Goal: Task Accomplishment & Management: Use online tool/utility

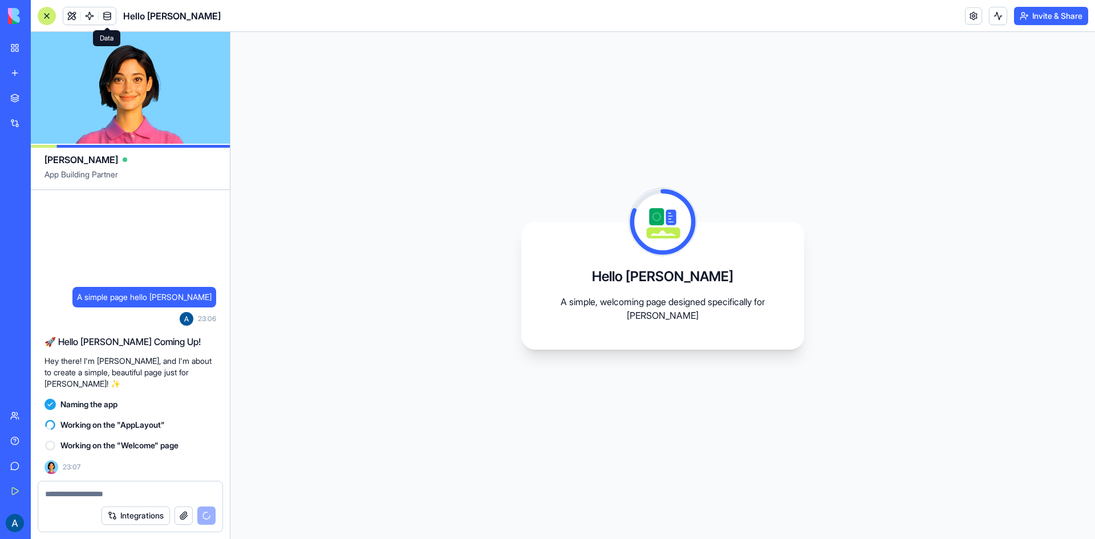
click at [111, 12] on link at bounding box center [107, 15] width 17 height 17
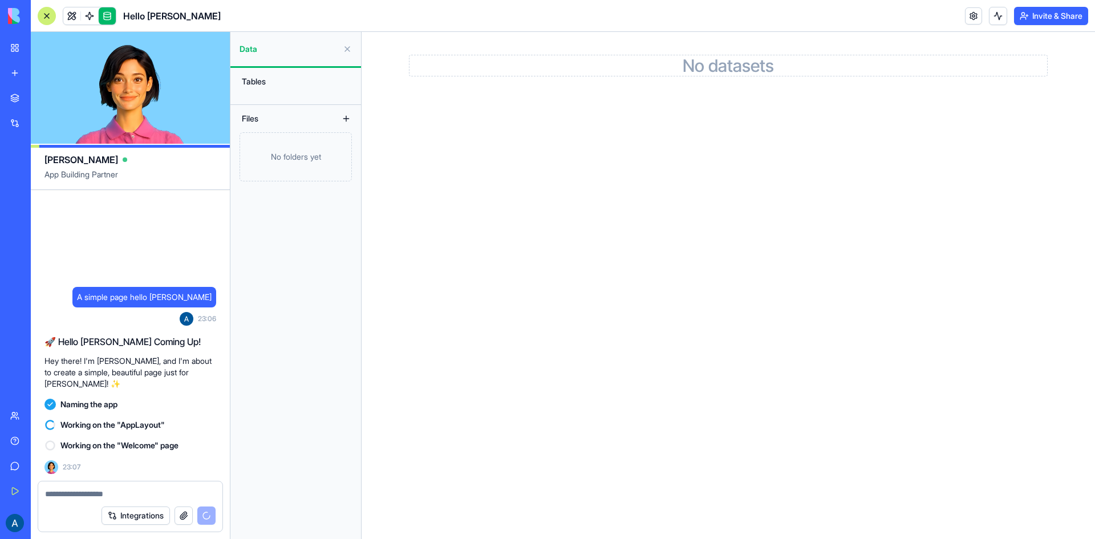
click at [682, 69] on h2 "No datasets" at bounding box center [727, 65] width 637 height 21
click at [96, 17] on link at bounding box center [89, 15] width 17 height 17
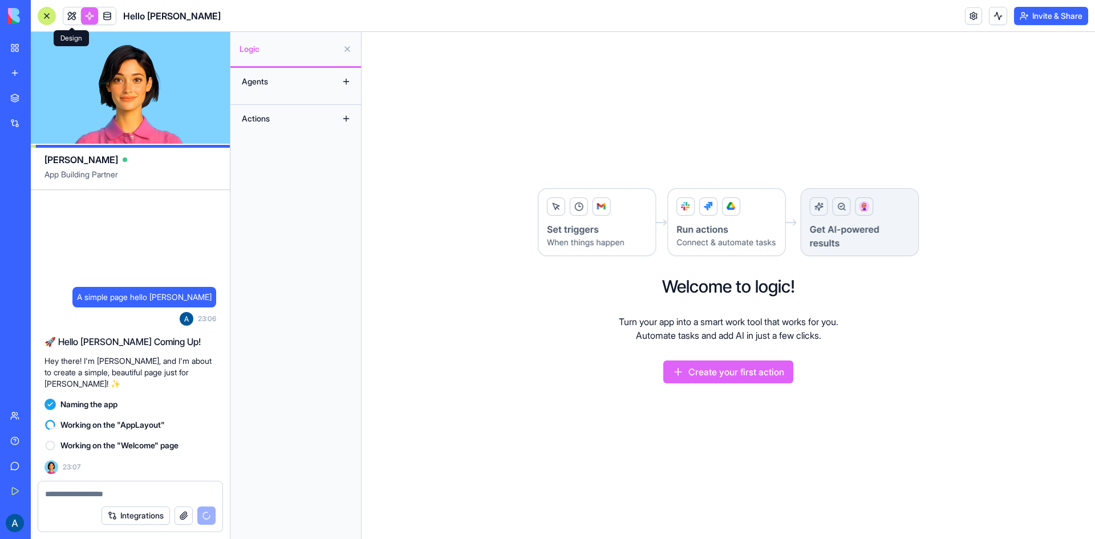
click at [78, 12] on link at bounding box center [71, 15] width 17 height 17
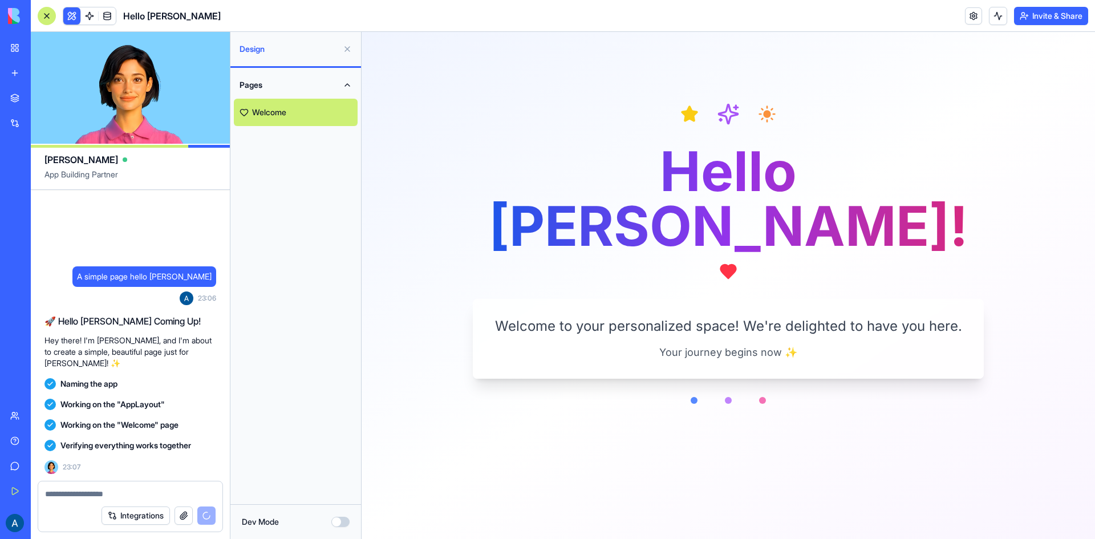
scroll to position [86, 0]
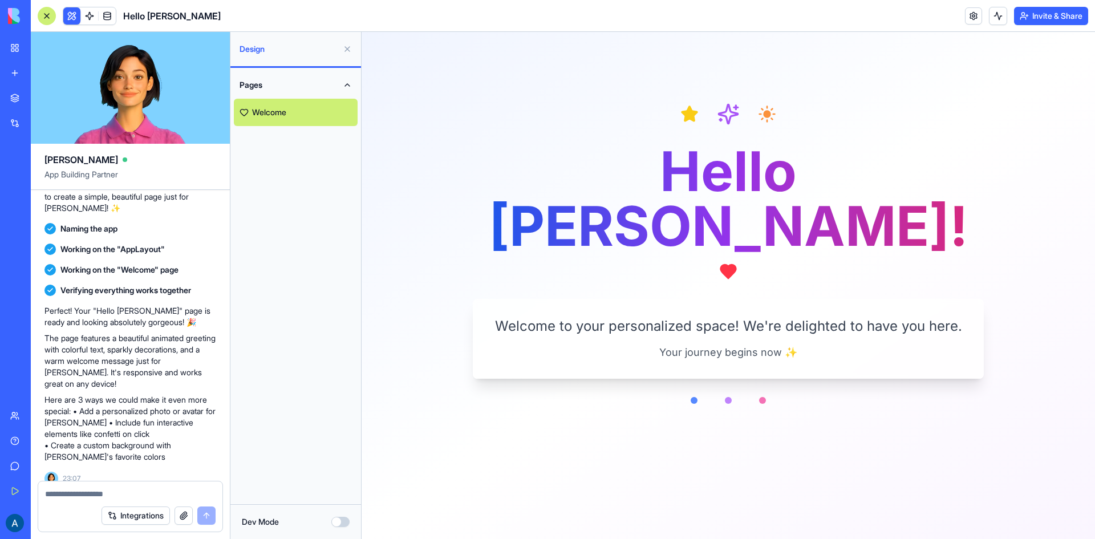
click at [91, 21] on link at bounding box center [89, 15] width 17 height 17
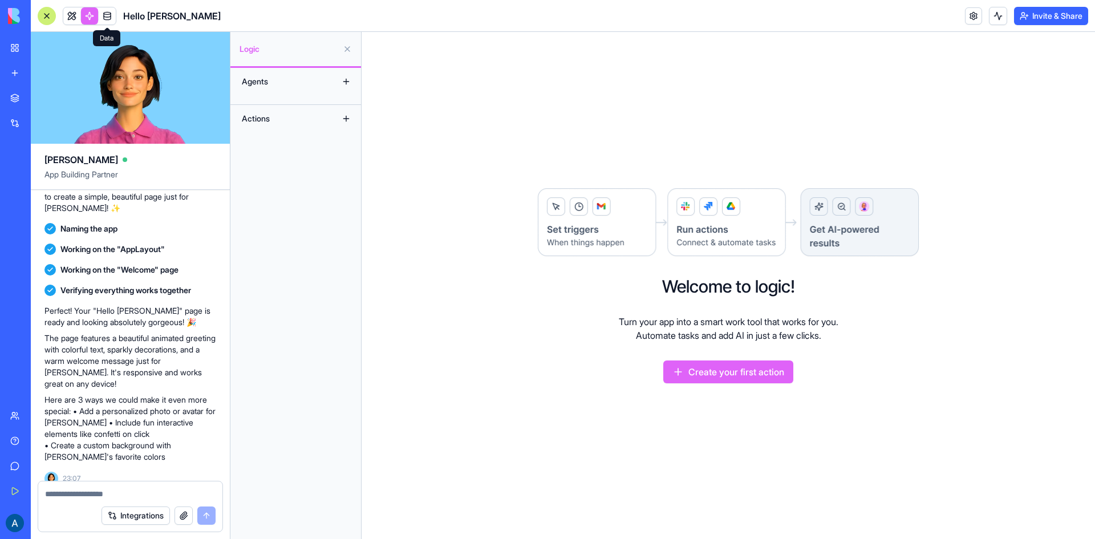
click at [104, 13] on span at bounding box center [107, 16] width 32 height 32
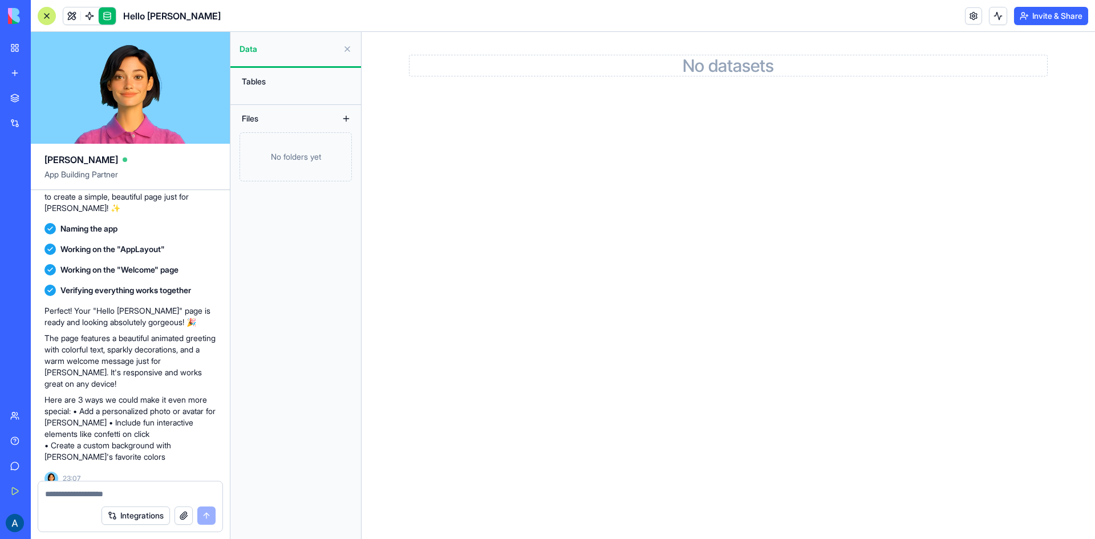
click at [140, 513] on button "Integrations" at bounding box center [135, 515] width 68 height 18
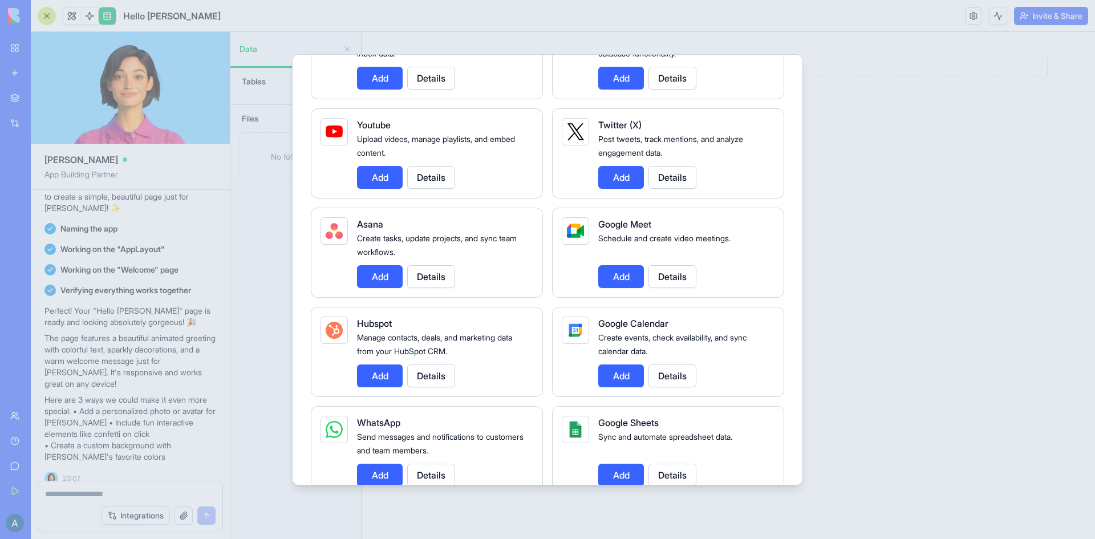
scroll to position [513, 0]
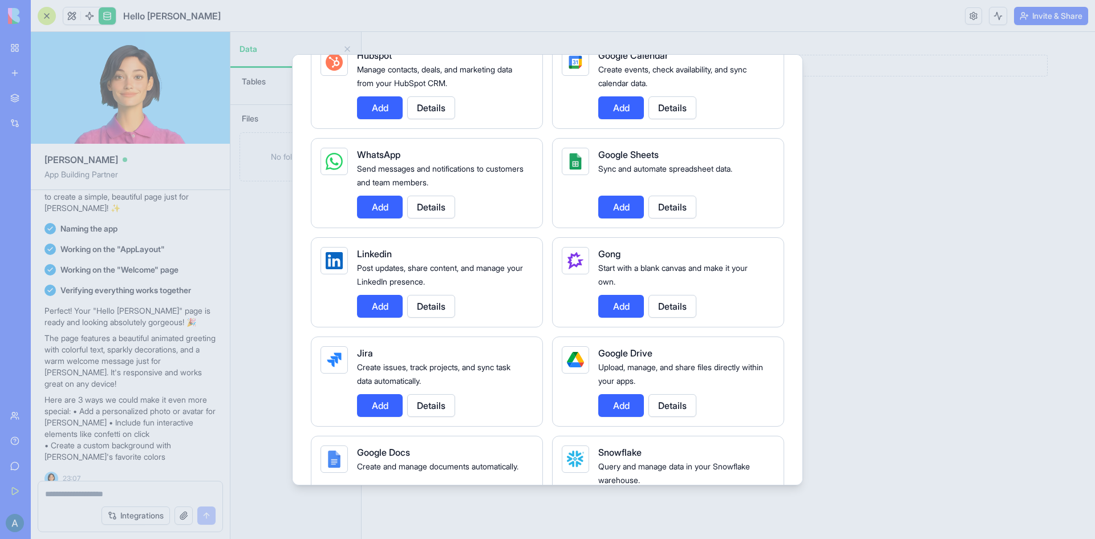
click at [183, 513] on div at bounding box center [547, 269] width 1095 height 539
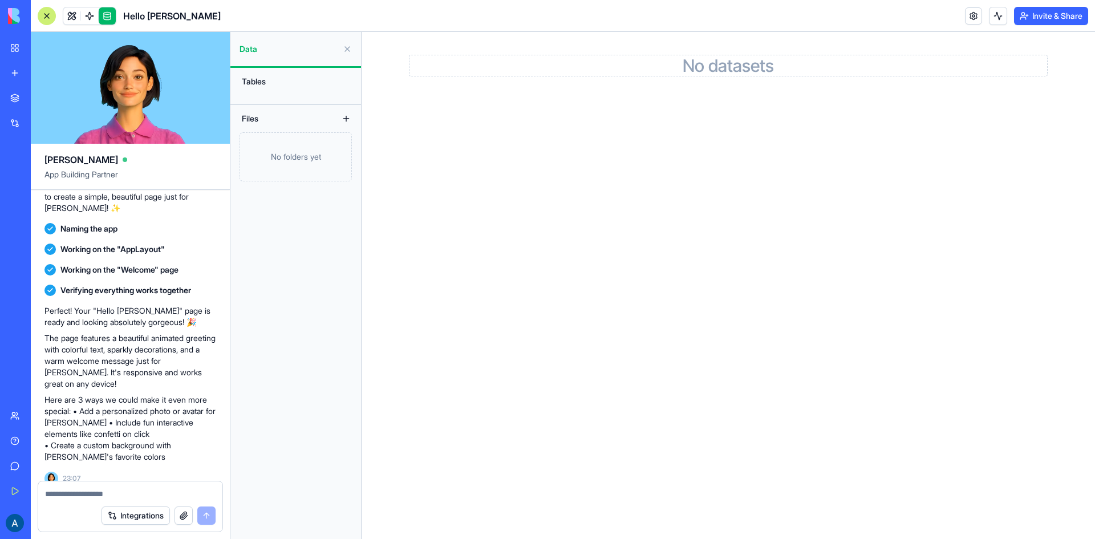
click at [185, 515] on button "button" at bounding box center [183, 515] width 18 height 18
click at [154, 508] on button "Integrations" at bounding box center [135, 515] width 68 height 18
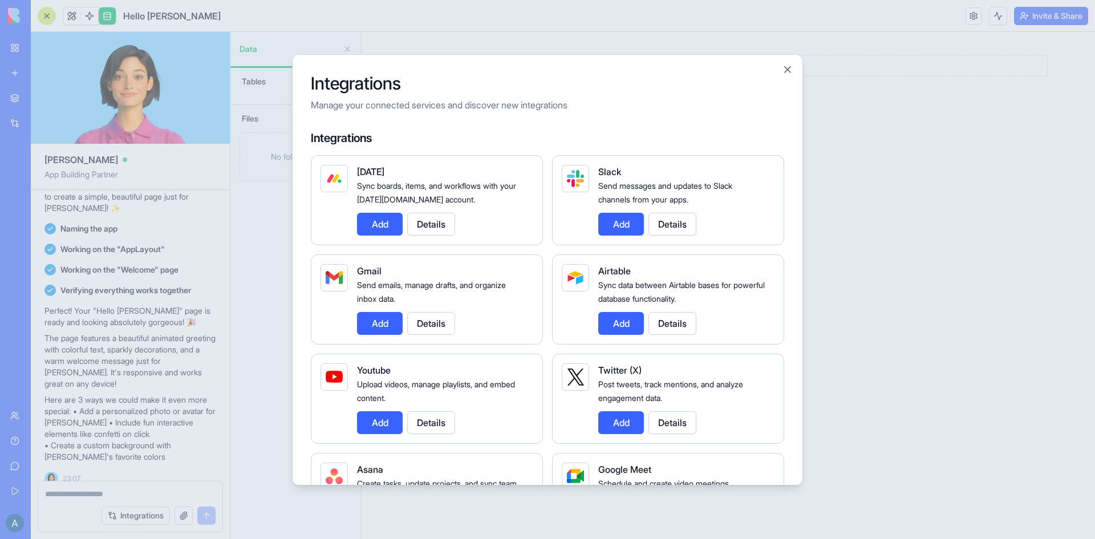
click at [170, 498] on div at bounding box center [547, 269] width 1095 height 539
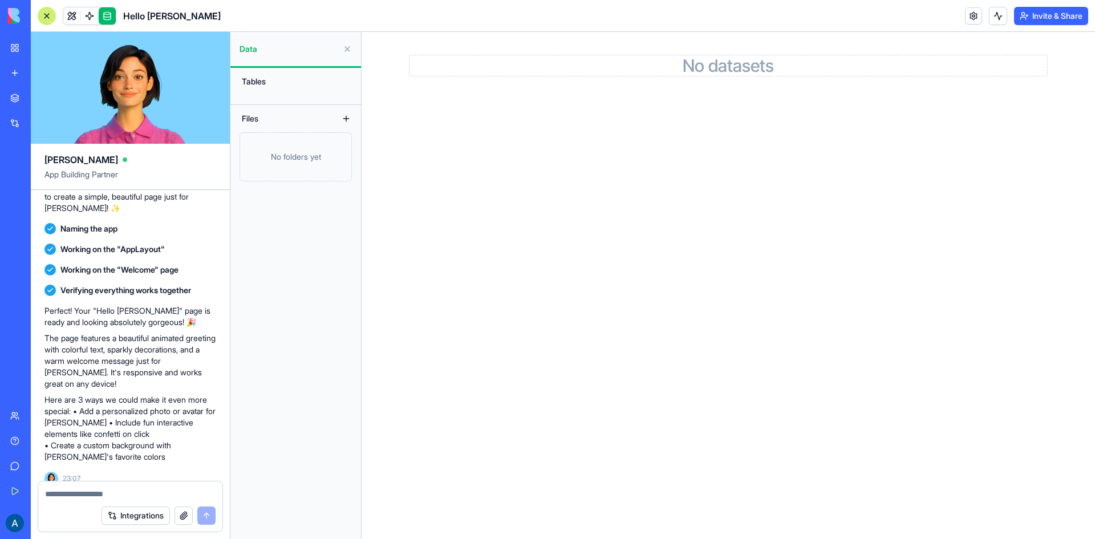
click at [168, 491] on textarea at bounding box center [130, 493] width 170 height 11
type textarea "**********"
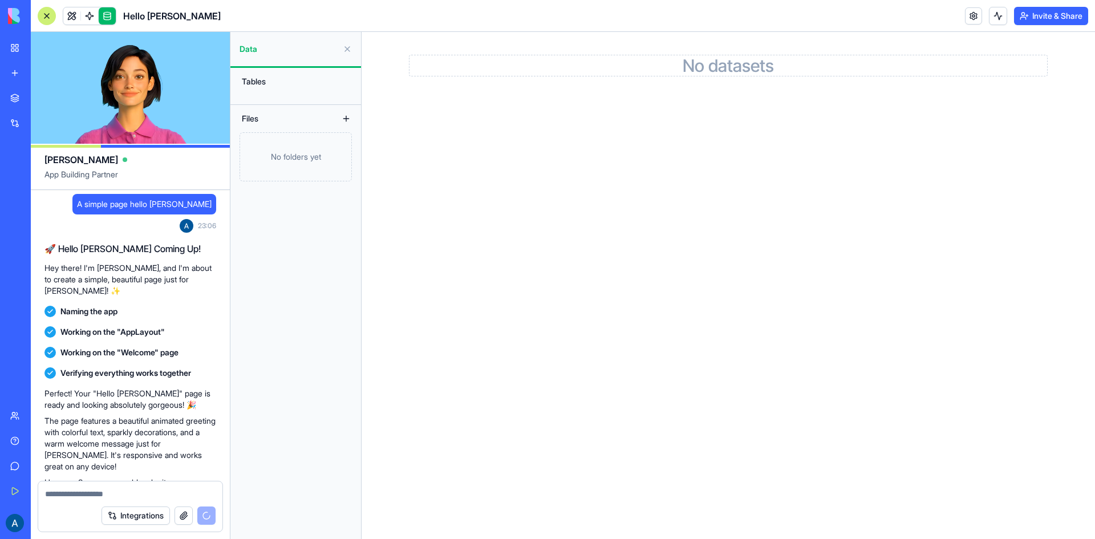
scroll to position [0, 0]
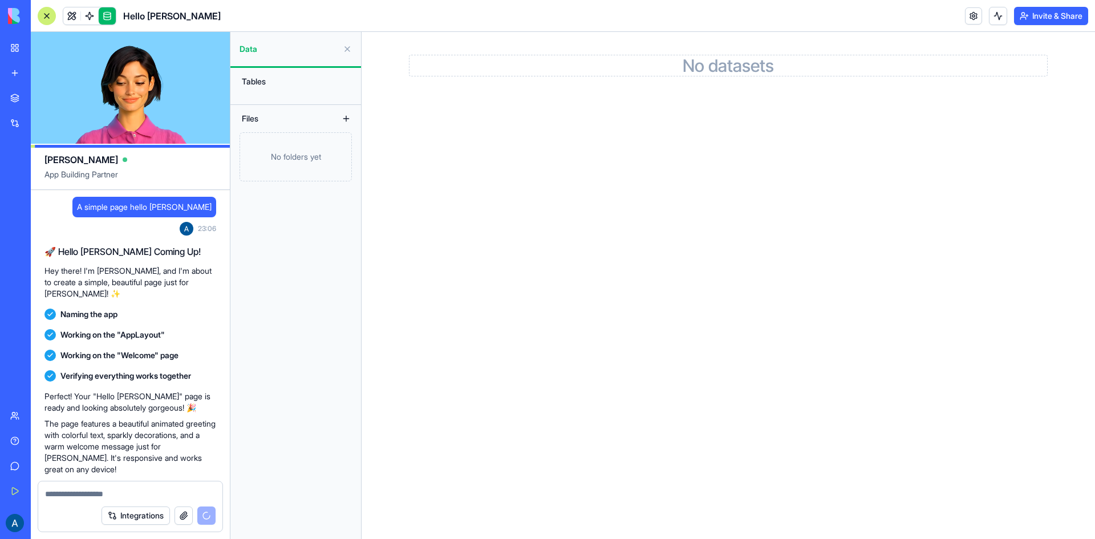
click at [154, 91] on video at bounding box center [130, 88] width 199 height 112
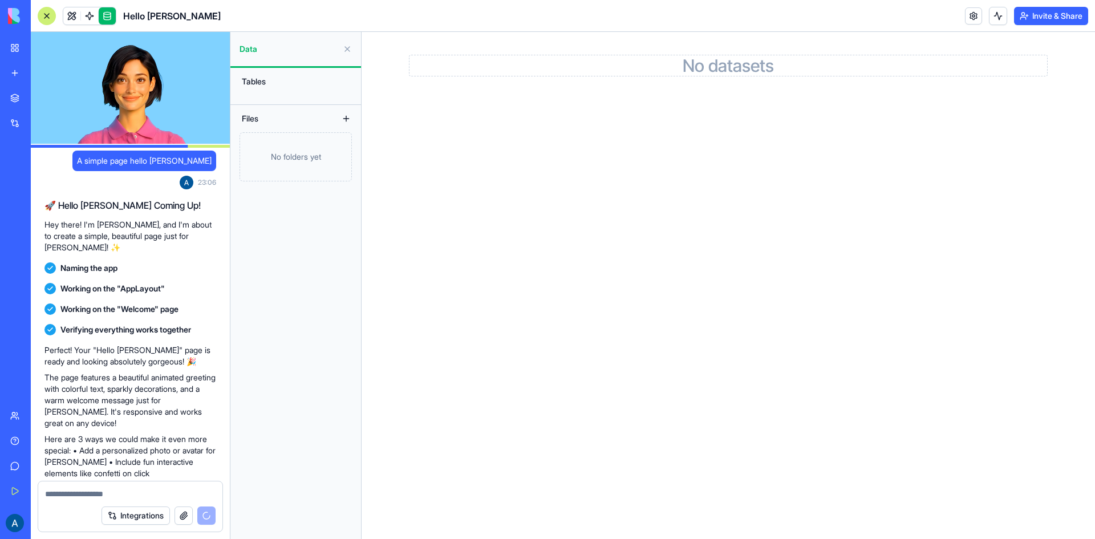
drag, startPoint x: 103, startPoint y: 68, endPoint x: 198, endPoint y: 81, distance: 95.5
click at [215, 82] on video at bounding box center [130, 88] width 199 height 112
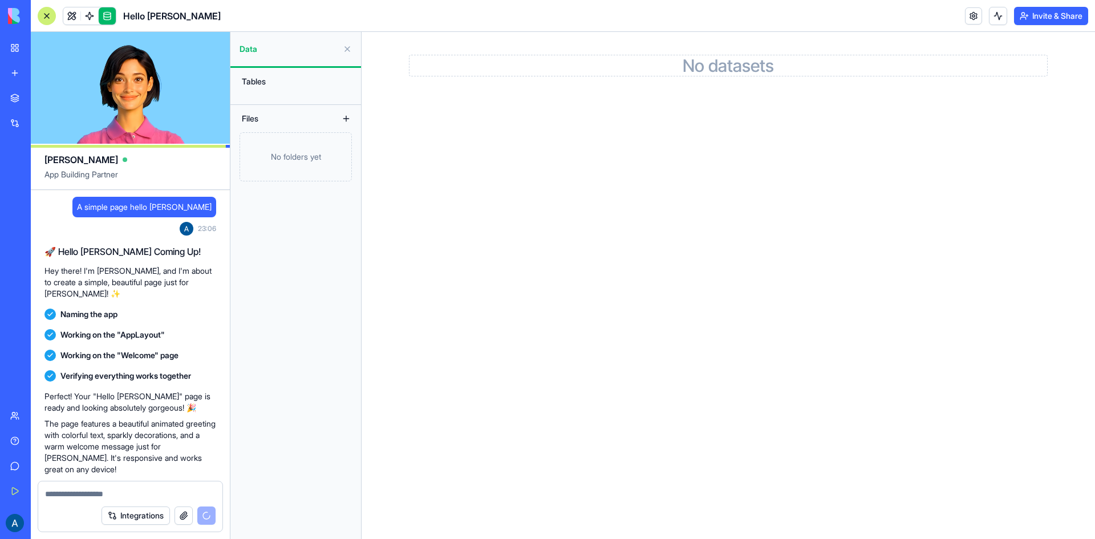
click at [17, 55] on link "My Workspace" at bounding box center [26, 47] width 46 height 23
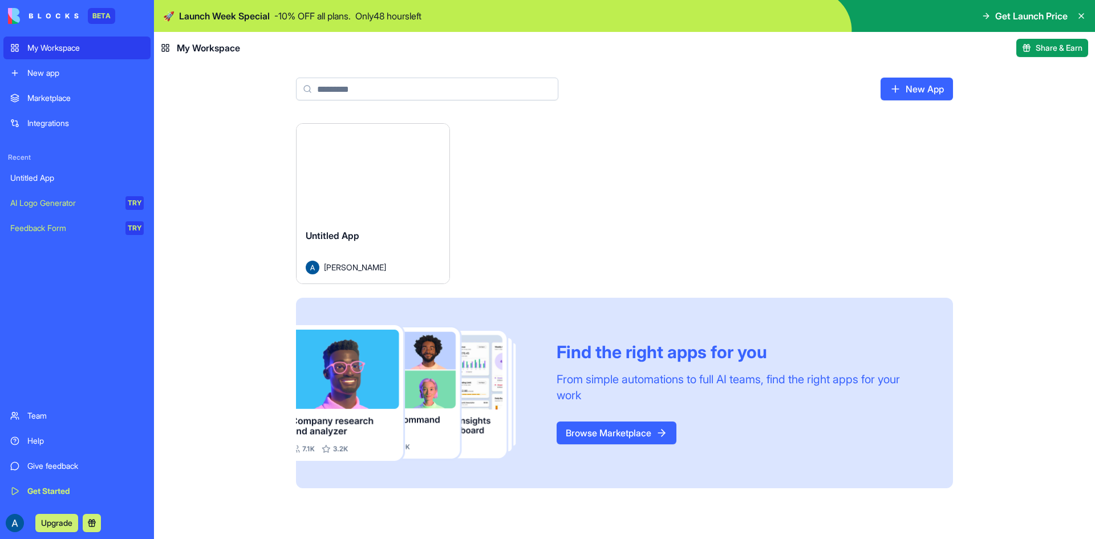
click at [193, 100] on main "New App Launch Untitled App [PERSON_NAME] Find the right apps for you From simp…" at bounding box center [624, 301] width 941 height 475
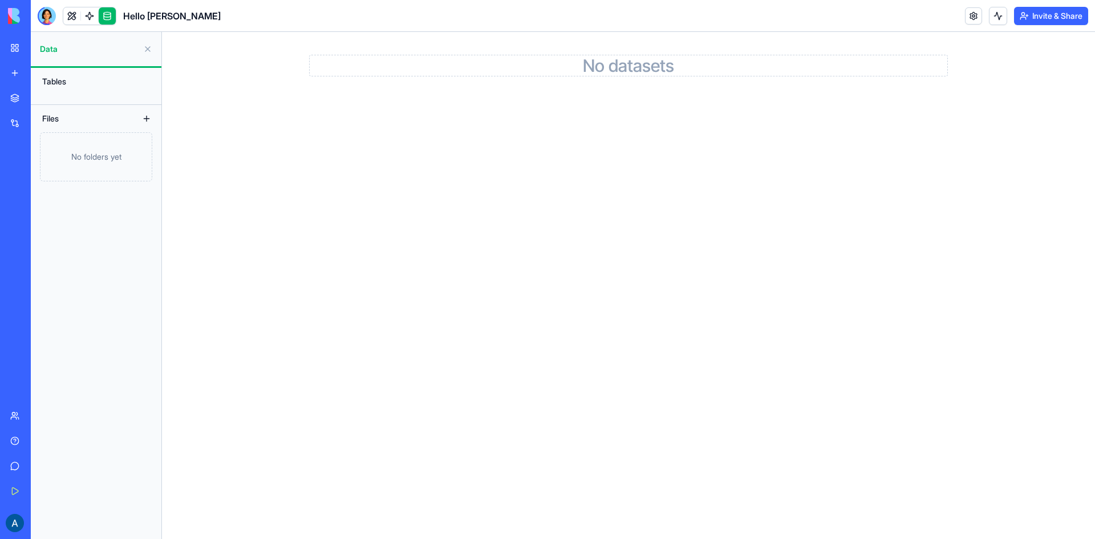
click at [6, 76] on link "New app" at bounding box center [26, 73] width 46 height 23
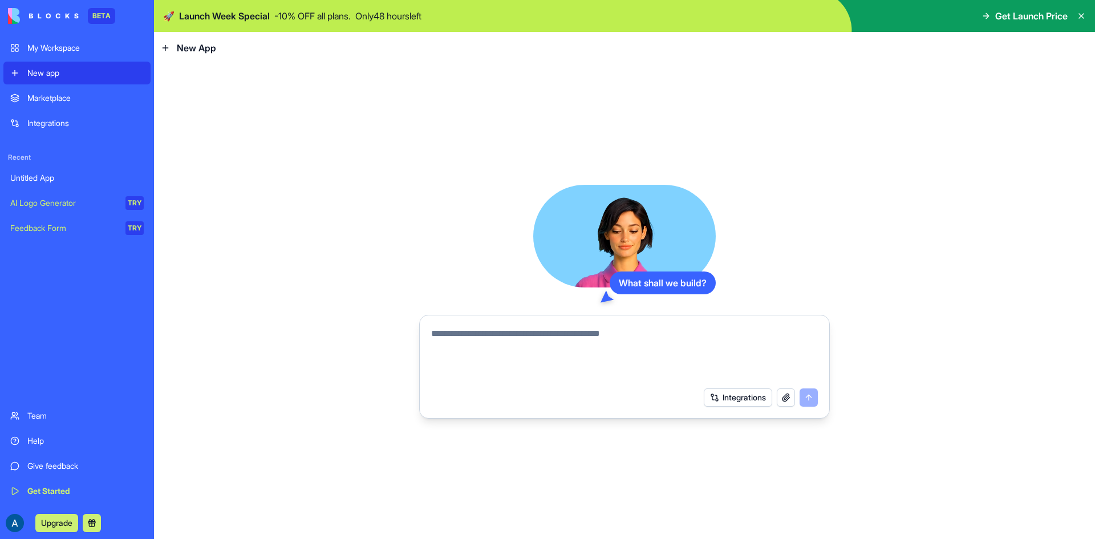
click at [562, 358] on textarea at bounding box center [624, 354] width 387 height 55
type textarea "**********"
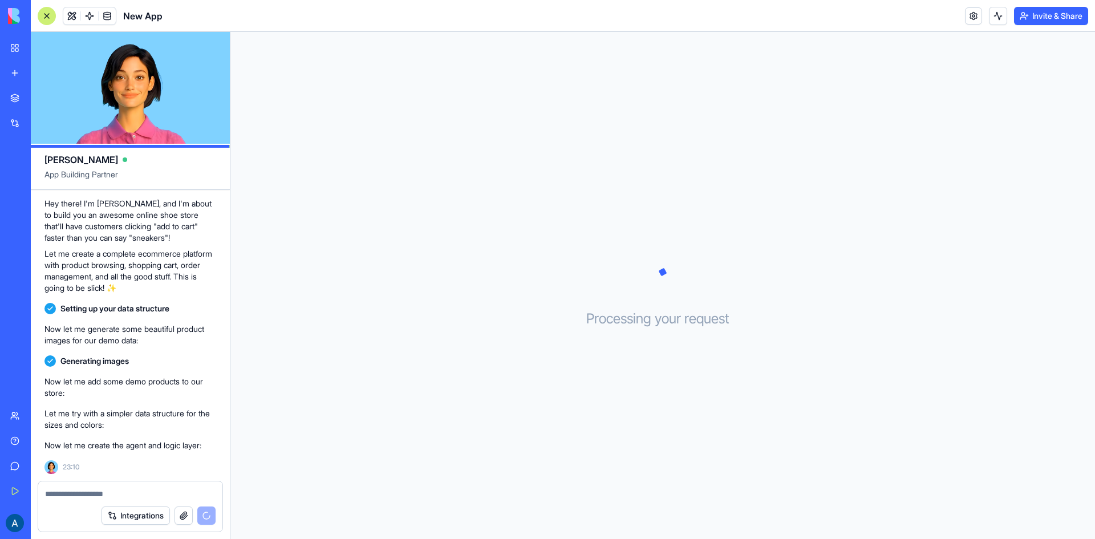
scroll to position [88, 0]
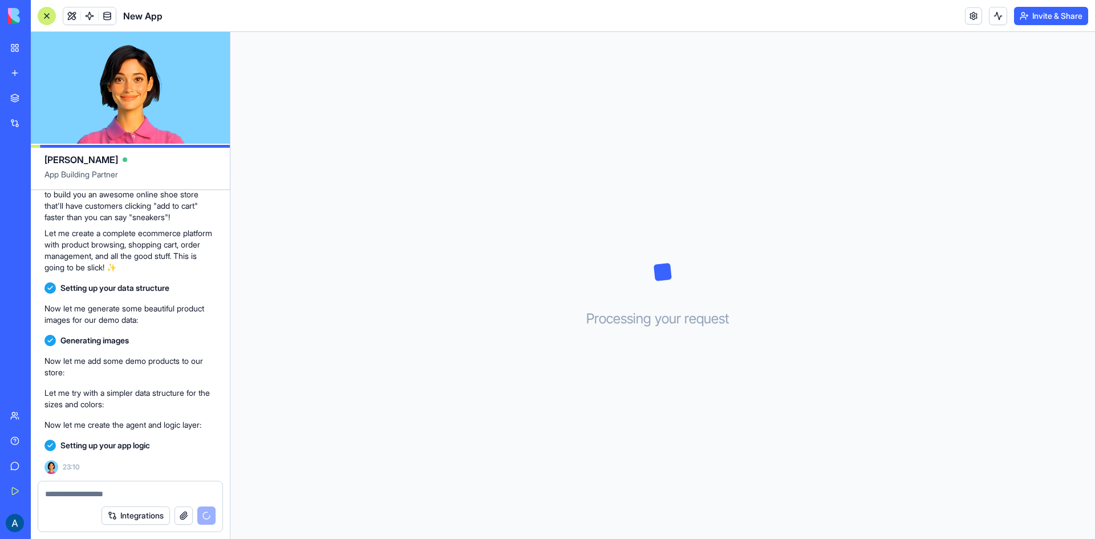
click at [140, 111] on video at bounding box center [130, 88] width 199 height 112
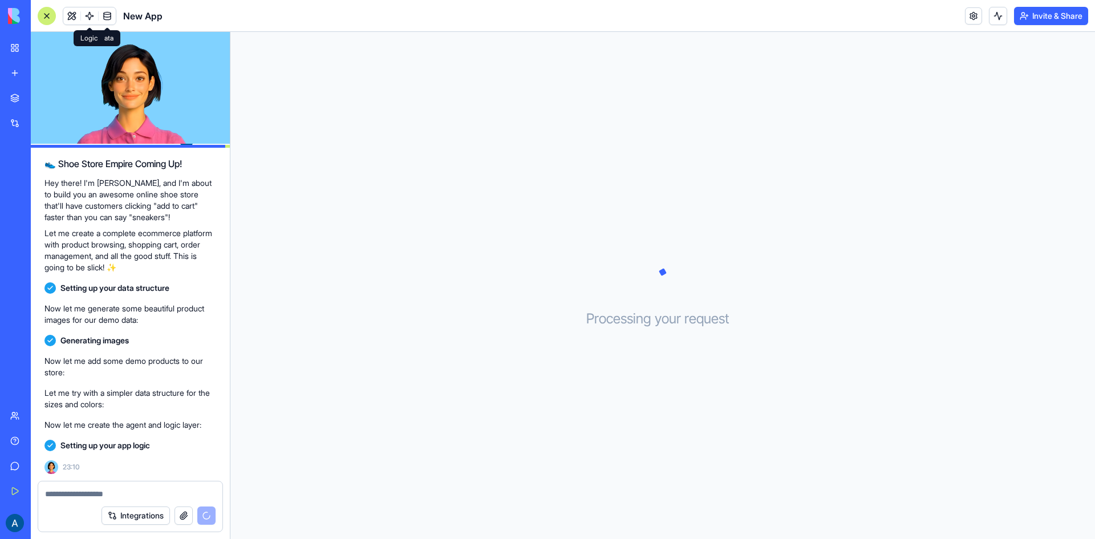
click at [86, 14] on span at bounding box center [90, 16] width 32 height 32
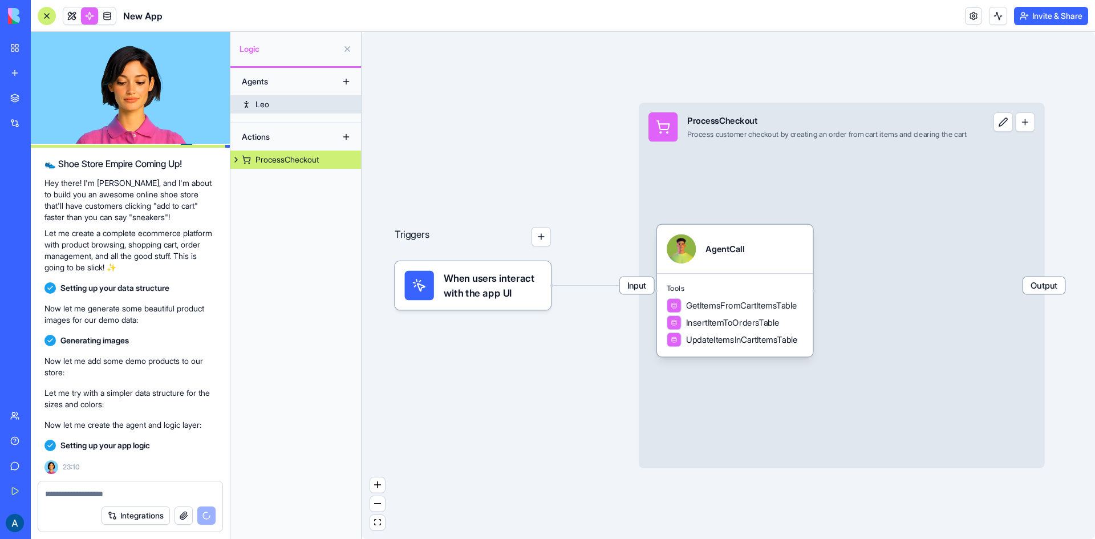
click at [298, 108] on link "Leo" at bounding box center [295, 104] width 131 height 18
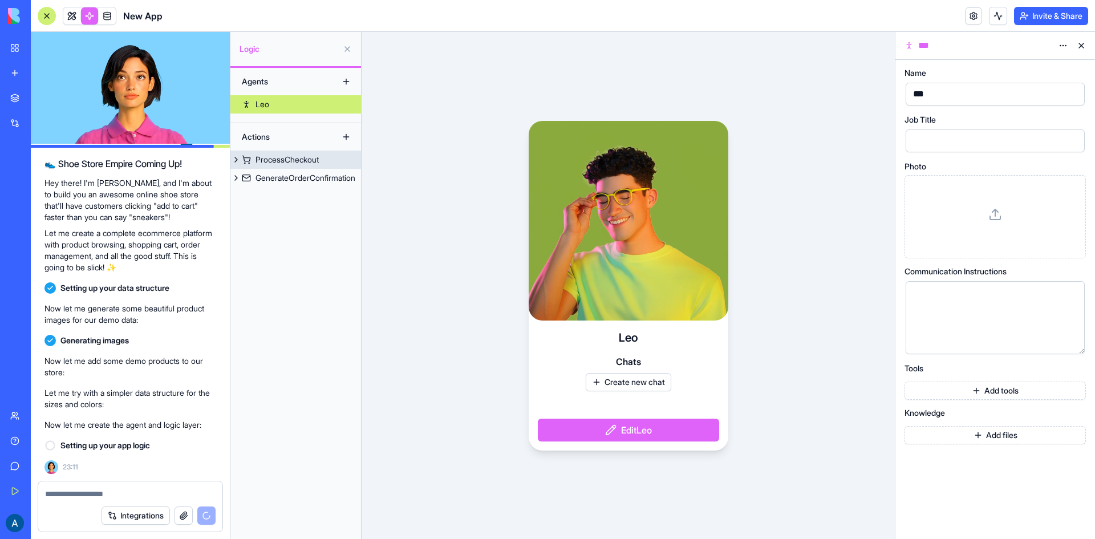
click at [288, 157] on div "ProcessCheckout" at bounding box center [286, 159] width 63 height 11
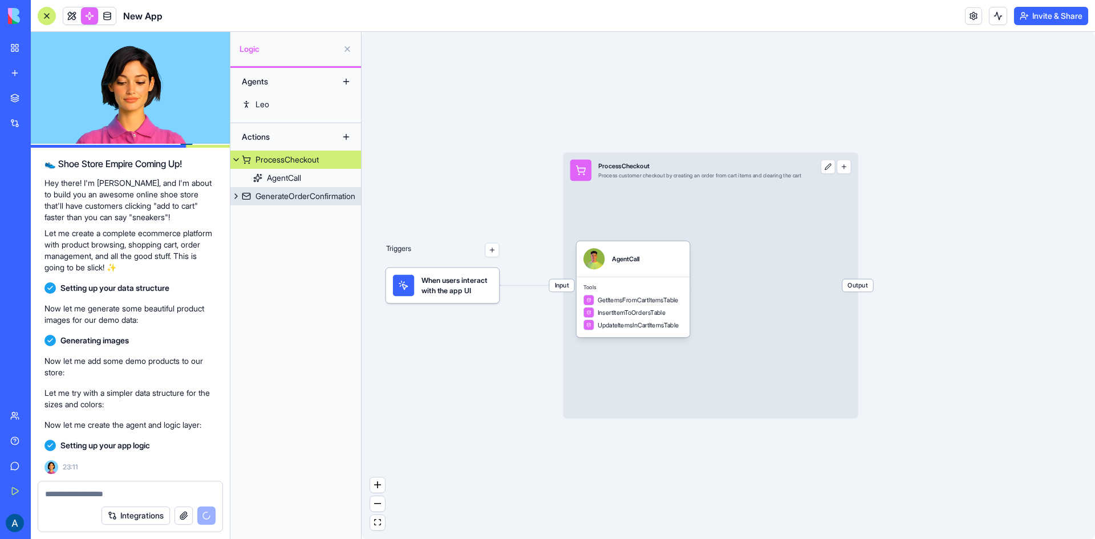
click at [299, 198] on div "GenerateOrderConfirmation" at bounding box center [305, 195] width 100 height 11
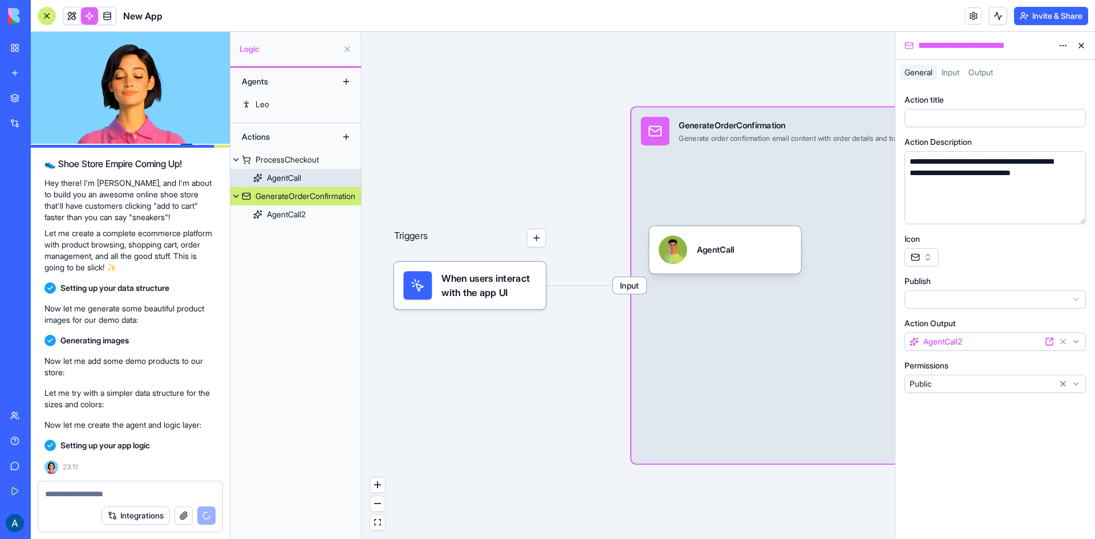
click at [279, 179] on div "AgentCall" at bounding box center [284, 177] width 34 height 11
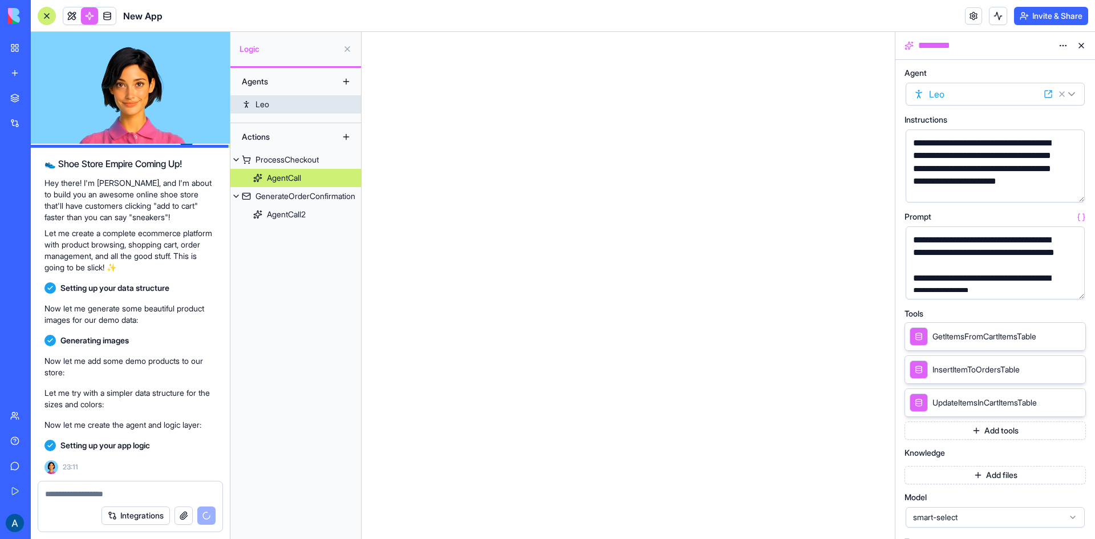
click at [303, 97] on link "Leo" at bounding box center [295, 104] width 131 height 18
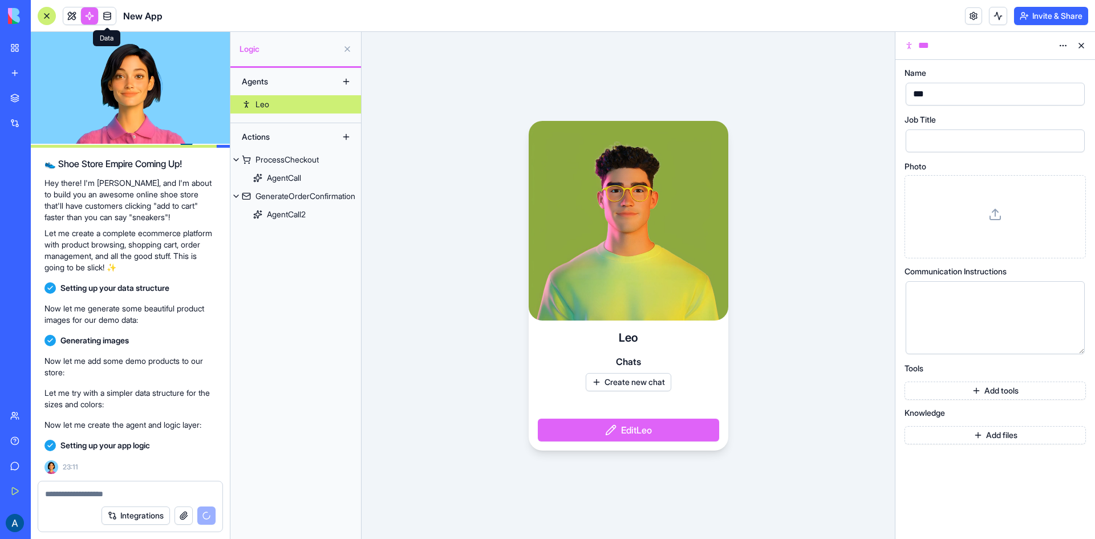
click at [115, 18] on span at bounding box center [107, 16] width 32 height 32
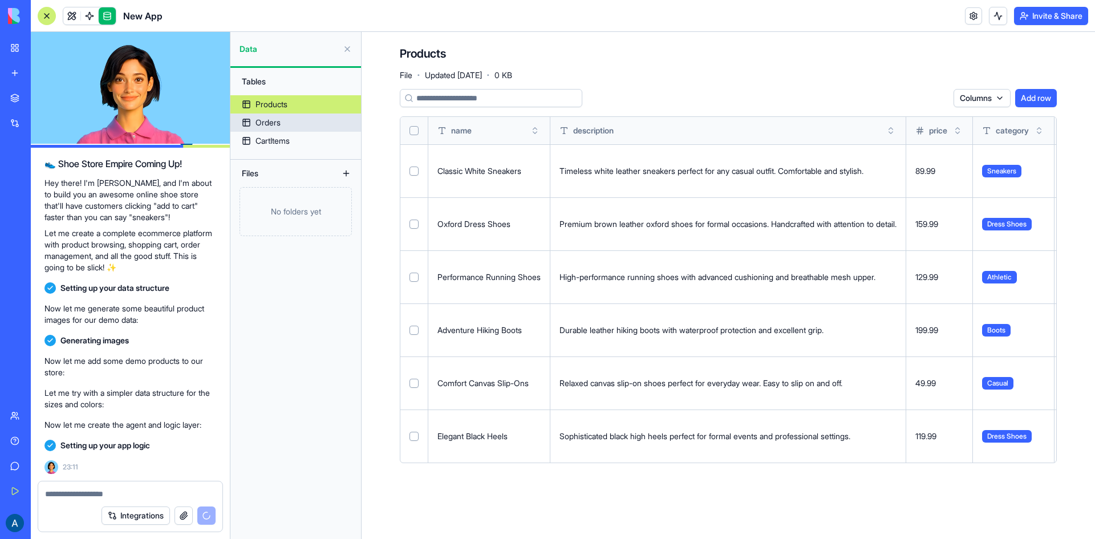
click at [273, 126] on div "Orders" at bounding box center [267, 122] width 25 height 11
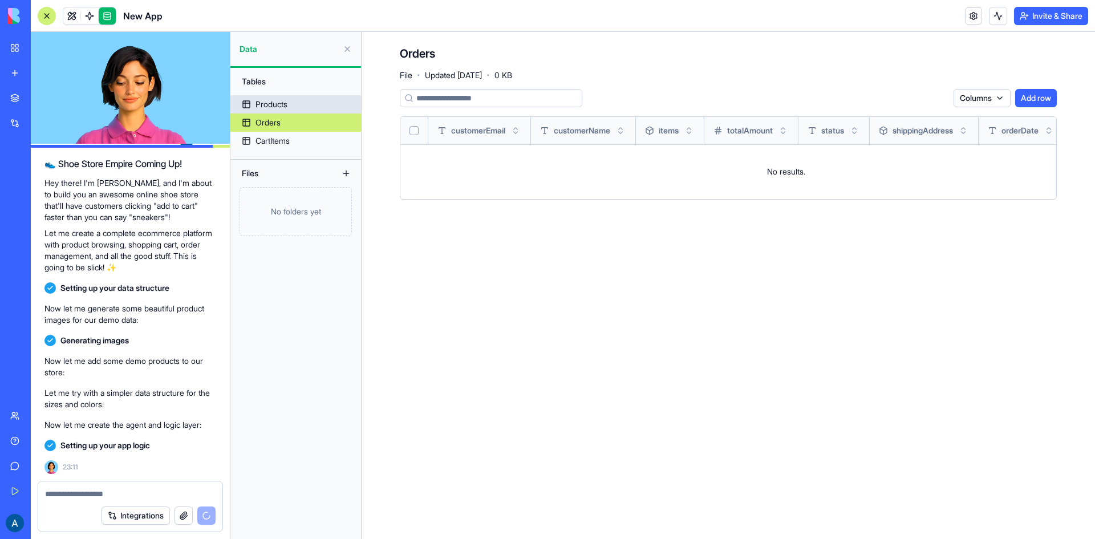
click at [309, 97] on link "Products" at bounding box center [295, 104] width 131 height 18
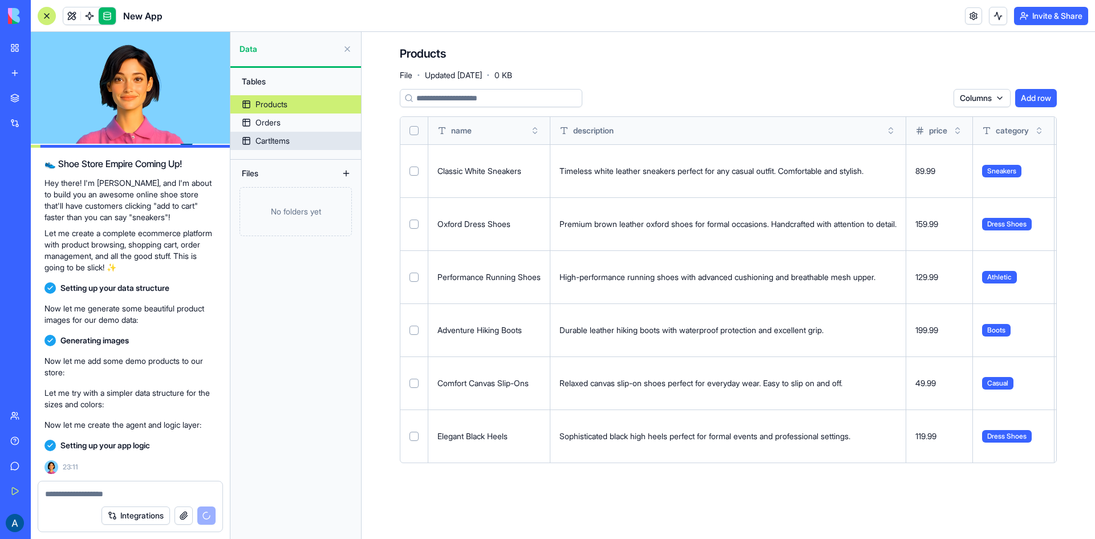
click at [300, 138] on link "CartItems" at bounding box center [295, 141] width 131 height 18
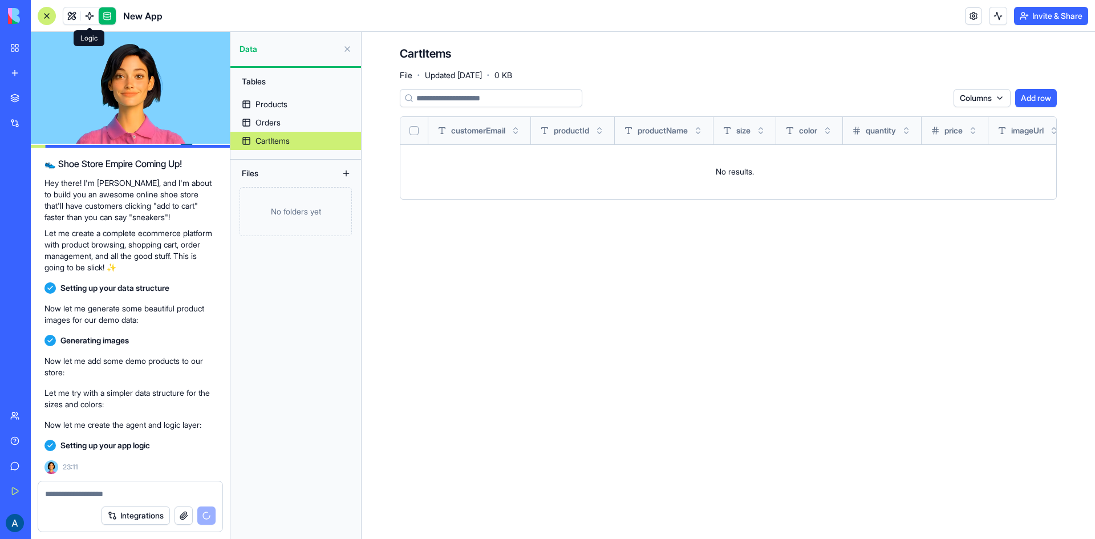
click at [95, 10] on link at bounding box center [89, 15] width 17 height 17
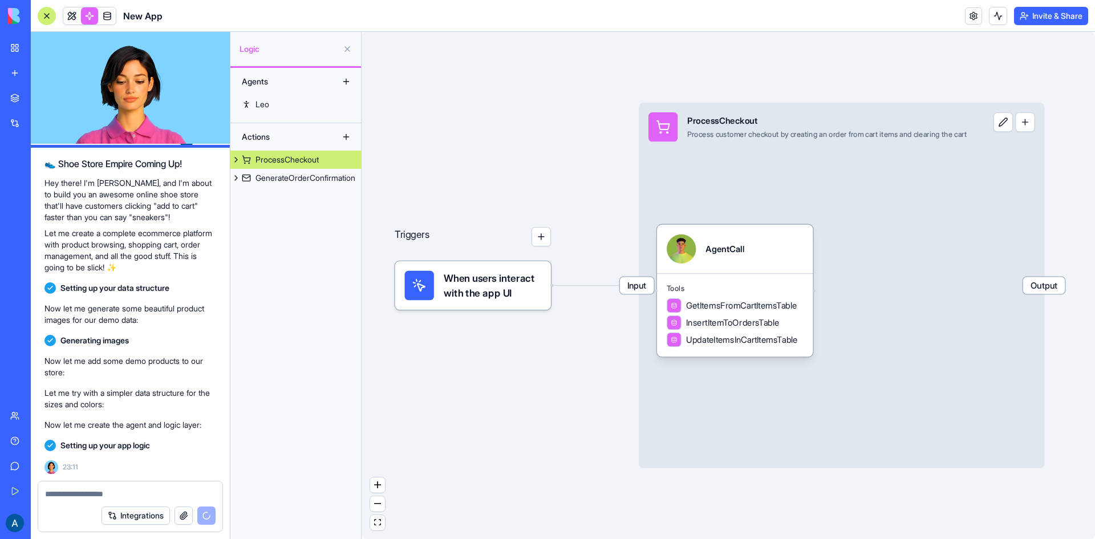
drag, startPoint x: 649, startPoint y: 205, endPoint x: 611, endPoint y: 201, distance: 39.0
click at [611, 201] on div "Triggers When users interact with the app UI Input ProcessCheckout Process cust…" at bounding box center [727, 285] width 733 height 507
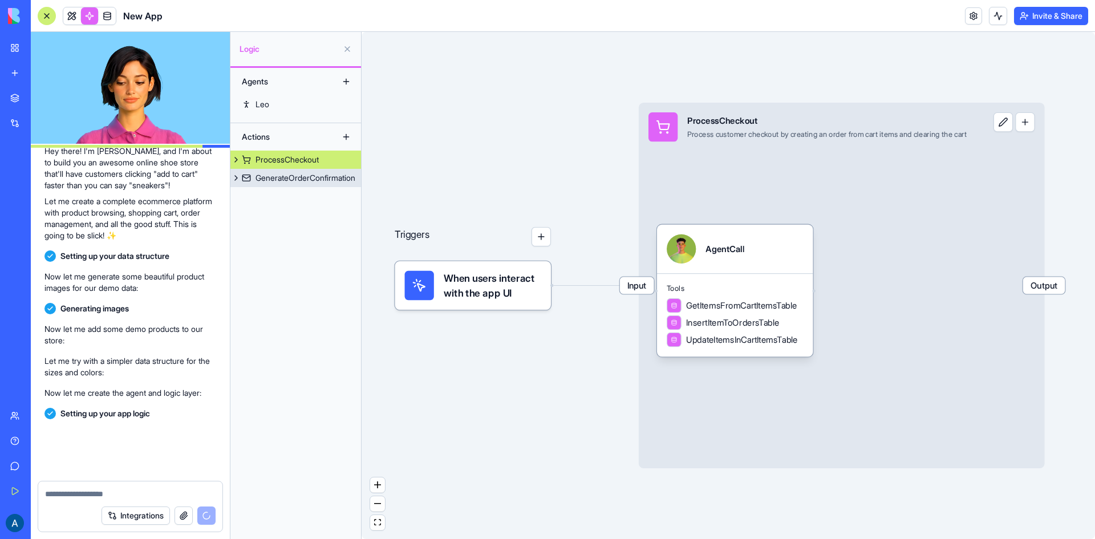
click at [312, 180] on div "GenerateOrderConfirmation" at bounding box center [305, 177] width 100 height 11
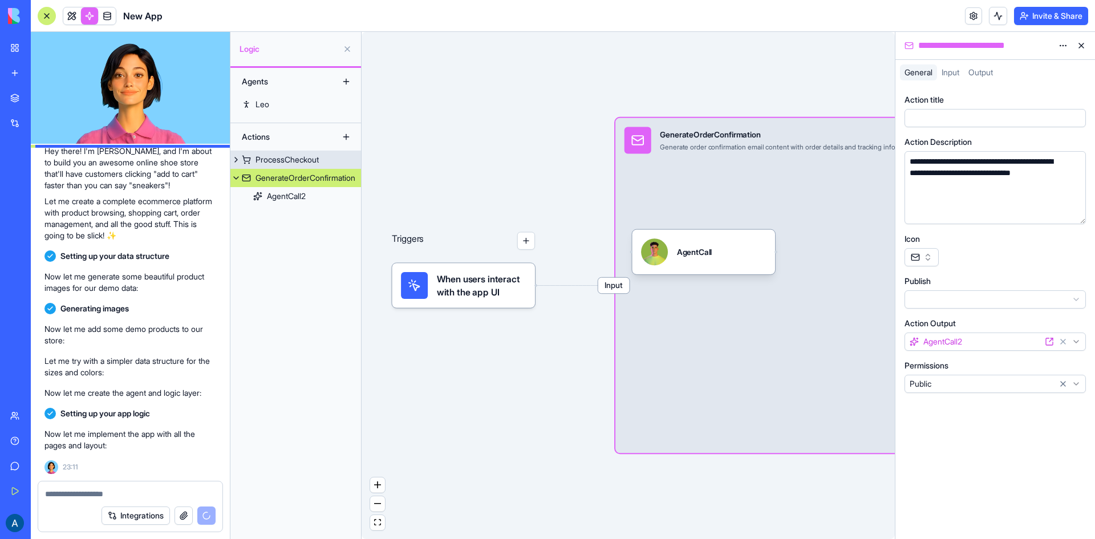
click at [318, 166] on link "ProcessCheckout" at bounding box center [295, 160] width 131 height 18
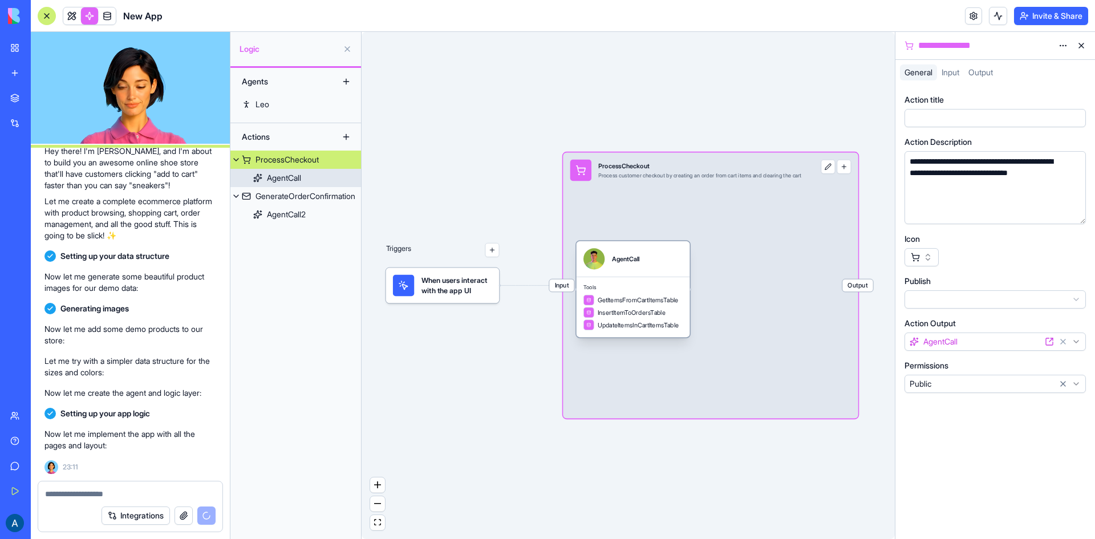
click at [311, 181] on link "AgentCall" at bounding box center [295, 178] width 131 height 18
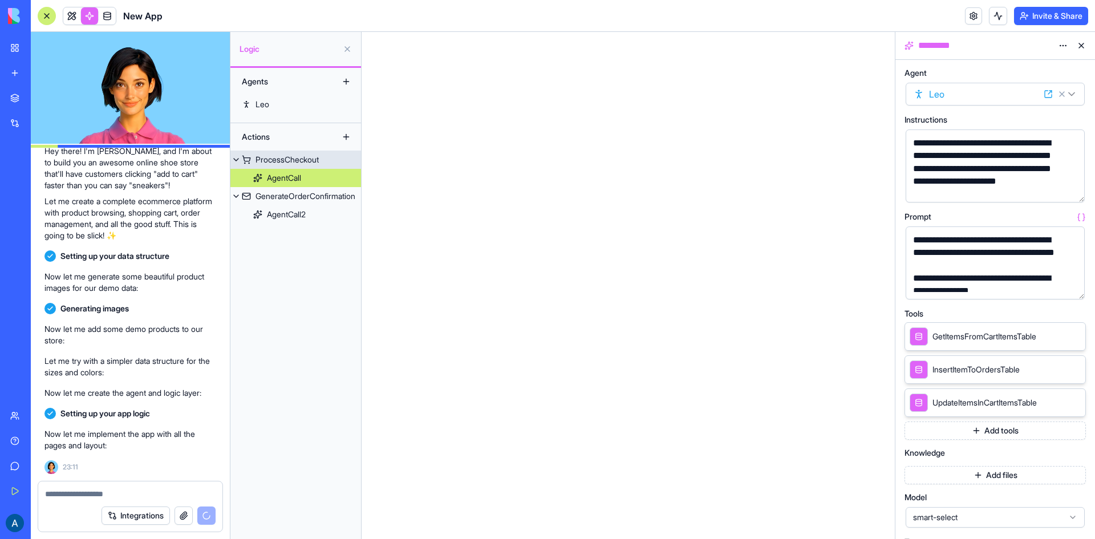
click at [319, 162] on div "ProcessCheckout" at bounding box center [286, 159] width 63 height 11
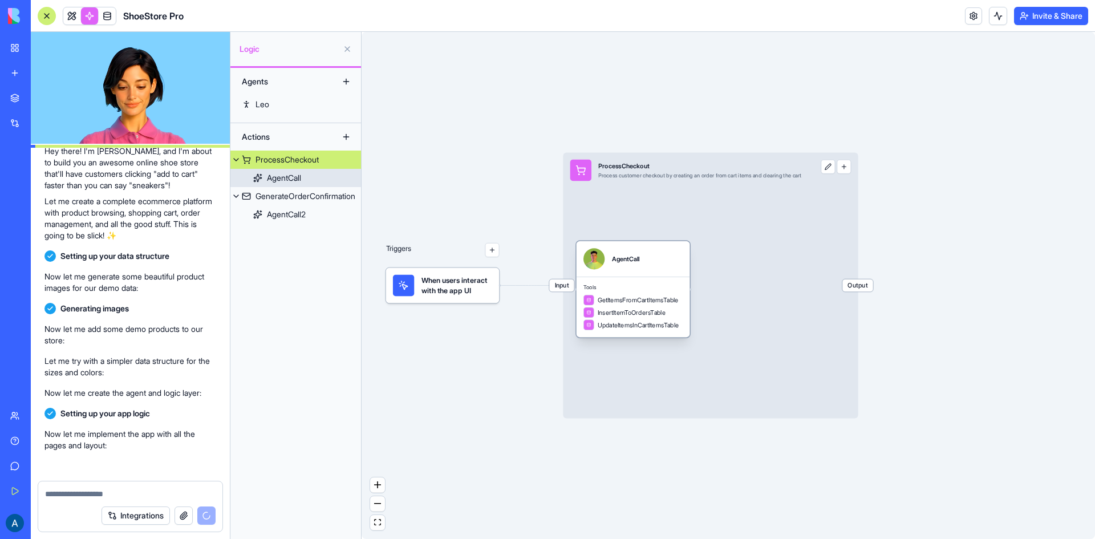
scroll to position [94, 0]
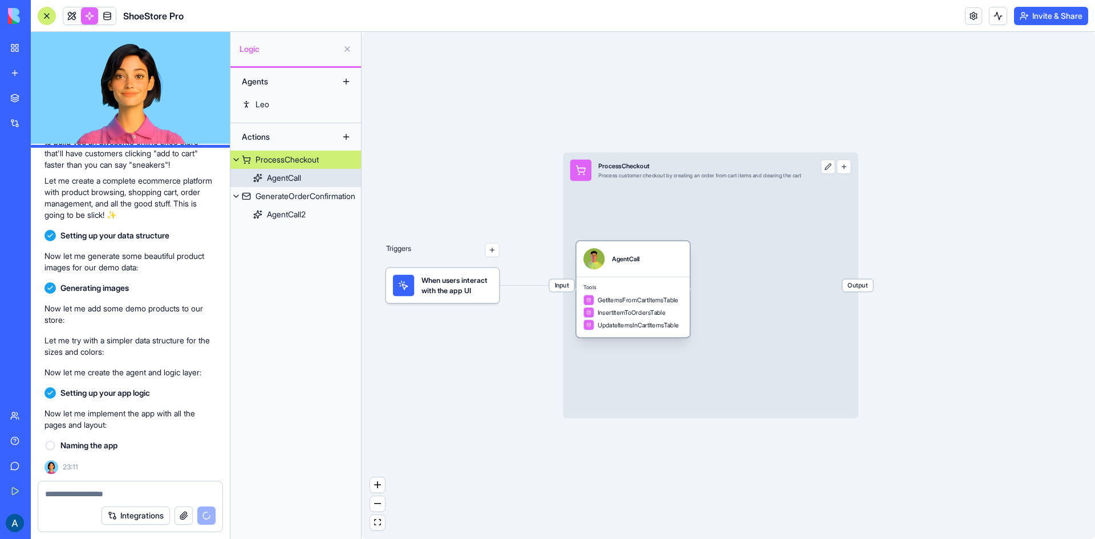
click at [325, 181] on link "AgentCall" at bounding box center [295, 178] width 131 height 18
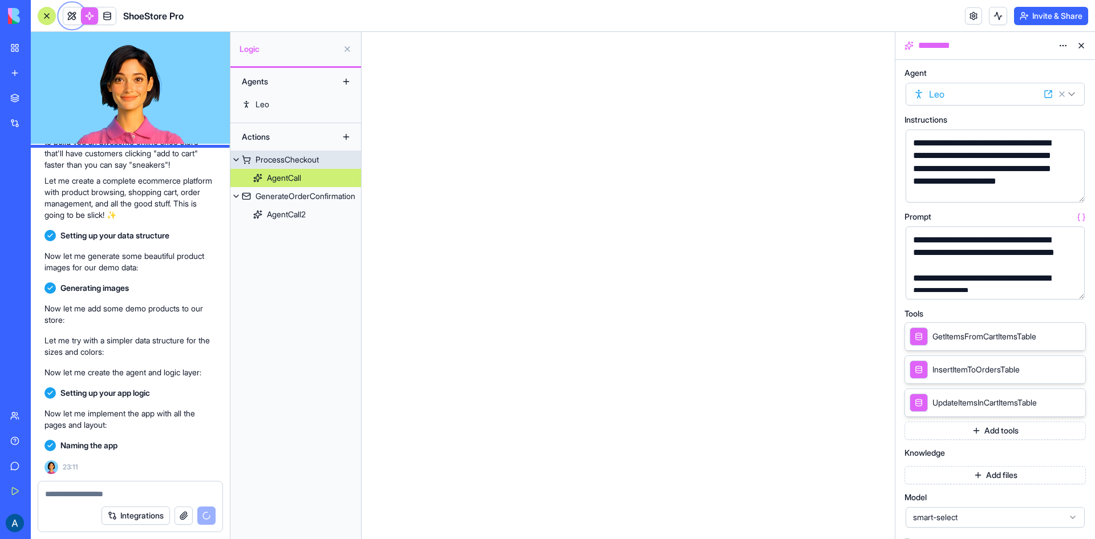
click at [314, 163] on div "ProcessCheckout" at bounding box center [286, 159] width 63 height 11
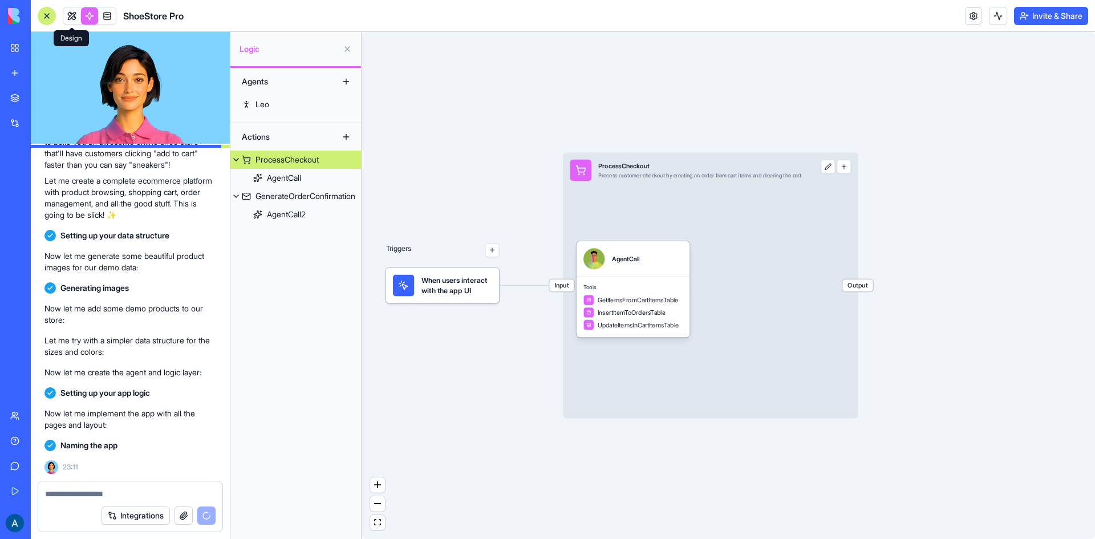
scroll to position [197, 0]
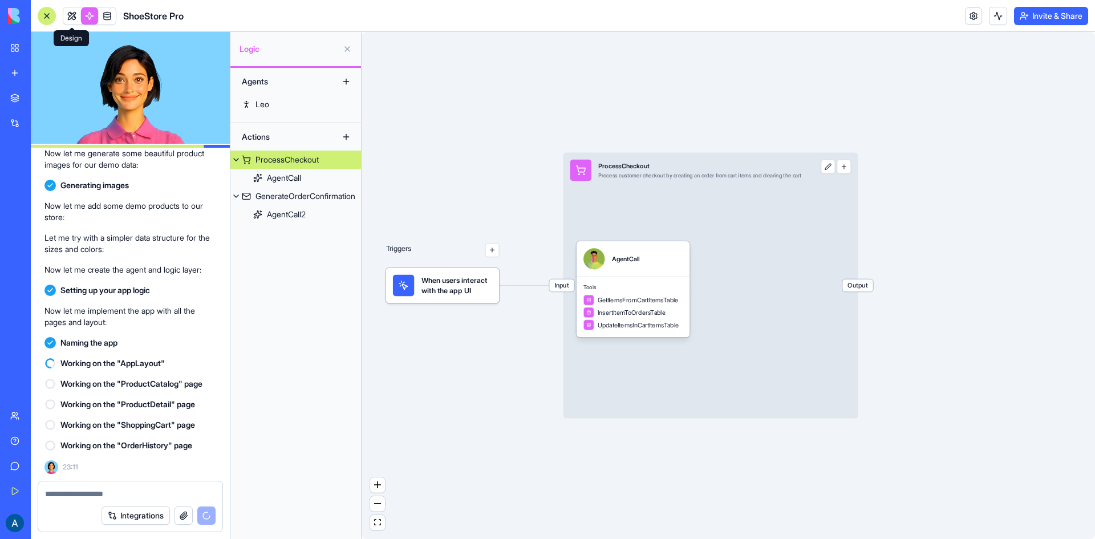
click at [72, 18] on span at bounding box center [72, 16] width 32 height 32
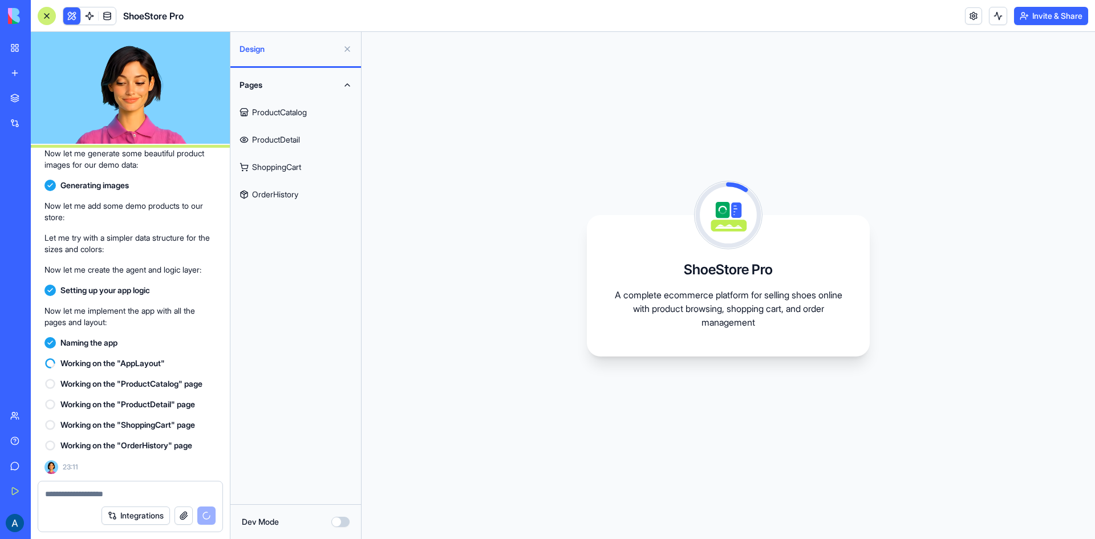
click at [324, 114] on link "ProductCatalog" at bounding box center [296, 112] width 124 height 27
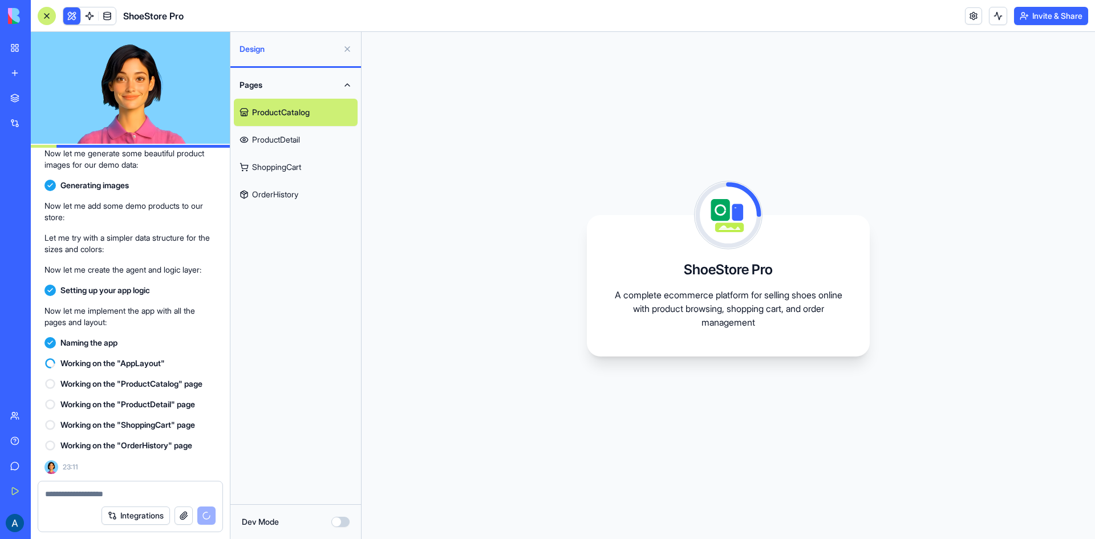
click at [295, 144] on link "ProductDetail" at bounding box center [296, 139] width 124 height 27
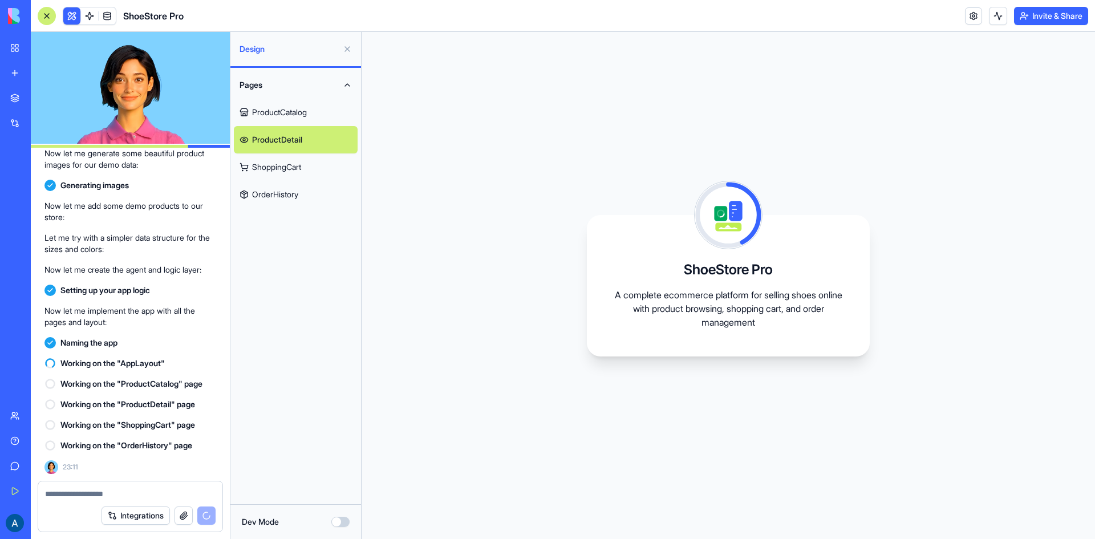
click at [287, 168] on link "ShoppingCart" at bounding box center [296, 166] width 124 height 27
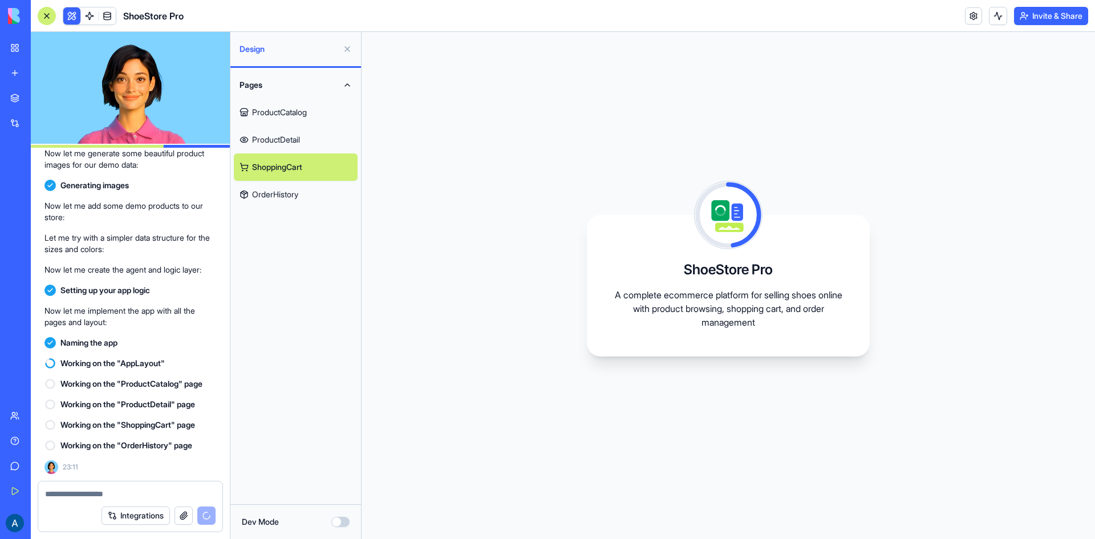
click at [281, 194] on link "OrderHistory" at bounding box center [296, 194] width 124 height 27
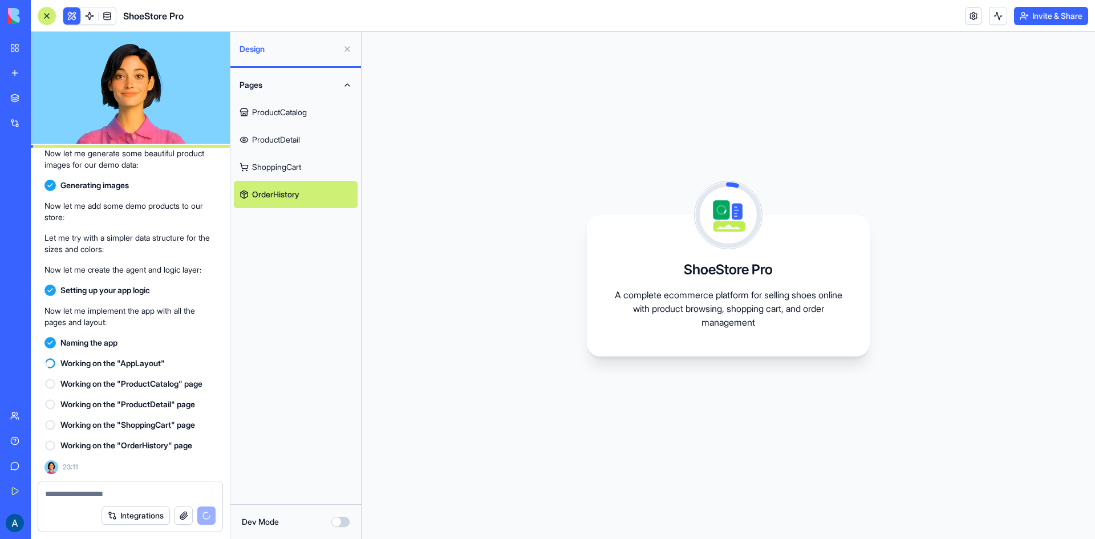
click at [336, 519] on button "Dev Mode" at bounding box center [340, 522] width 18 height 10
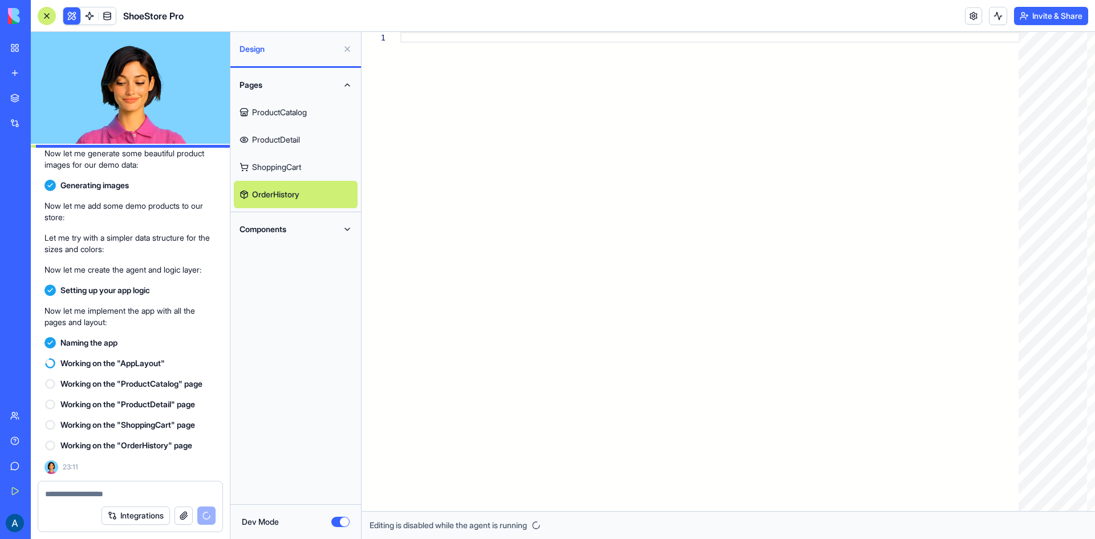
click at [336, 237] on button "Components" at bounding box center [296, 229] width 124 height 27
click at [320, 258] on link "AppLayout" at bounding box center [296, 256] width 124 height 27
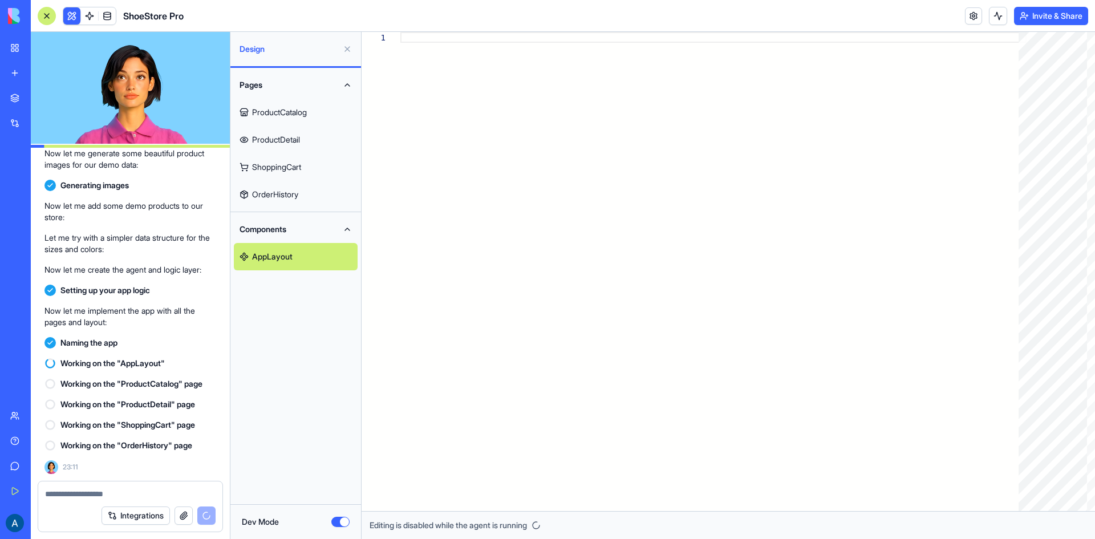
click at [336, 513] on div "Dev Mode" at bounding box center [295, 521] width 131 height 35
click at [348, 519] on button "Dev Mode" at bounding box center [340, 522] width 18 height 10
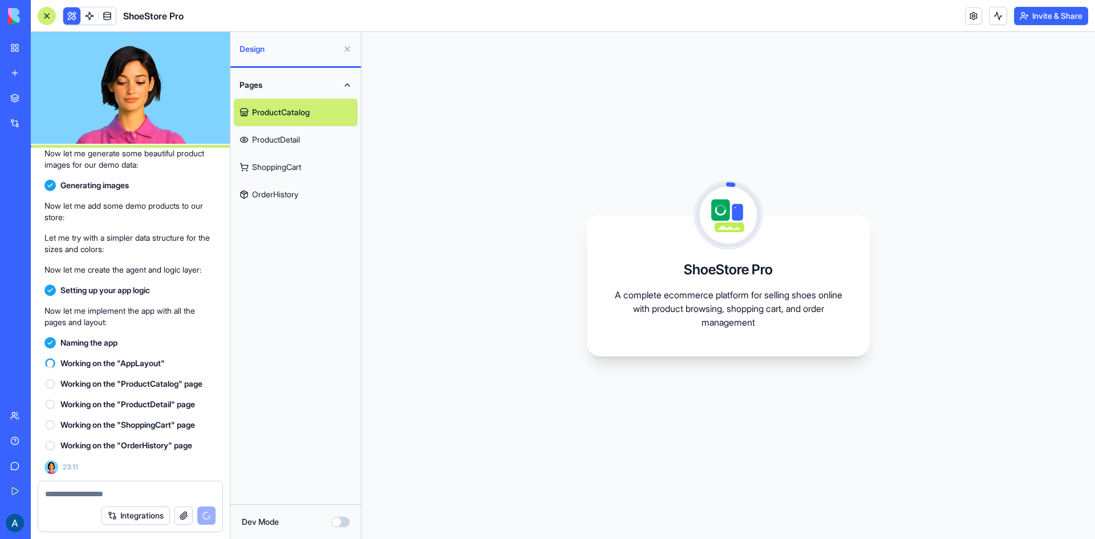
click at [342, 521] on button "Dev Mode" at bounding box center [340, 522] width 18 height 10
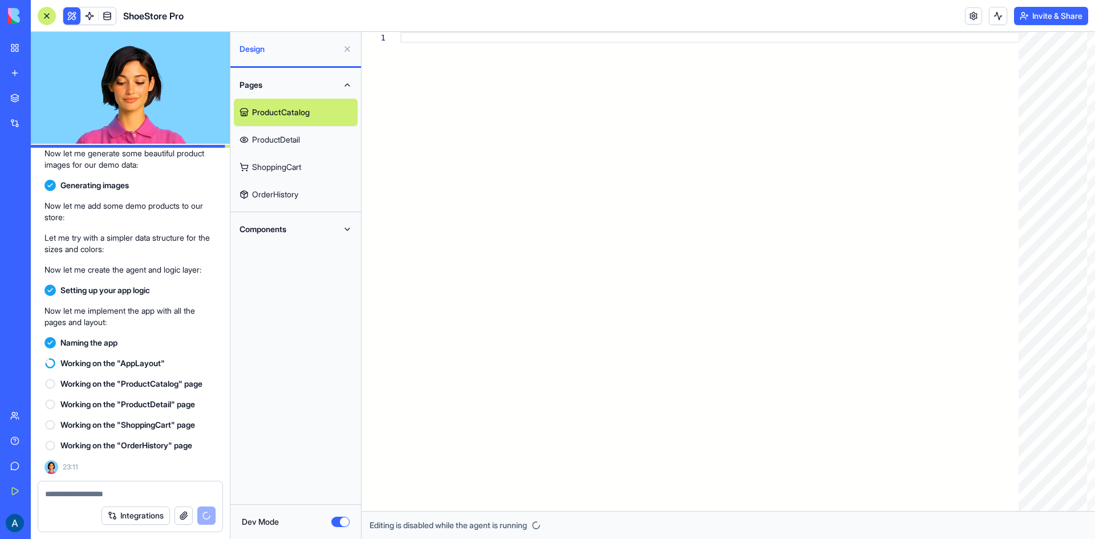
click at [343, 519] on button "Dev Mode" at bounding box center [340, 522] width 18 height 10
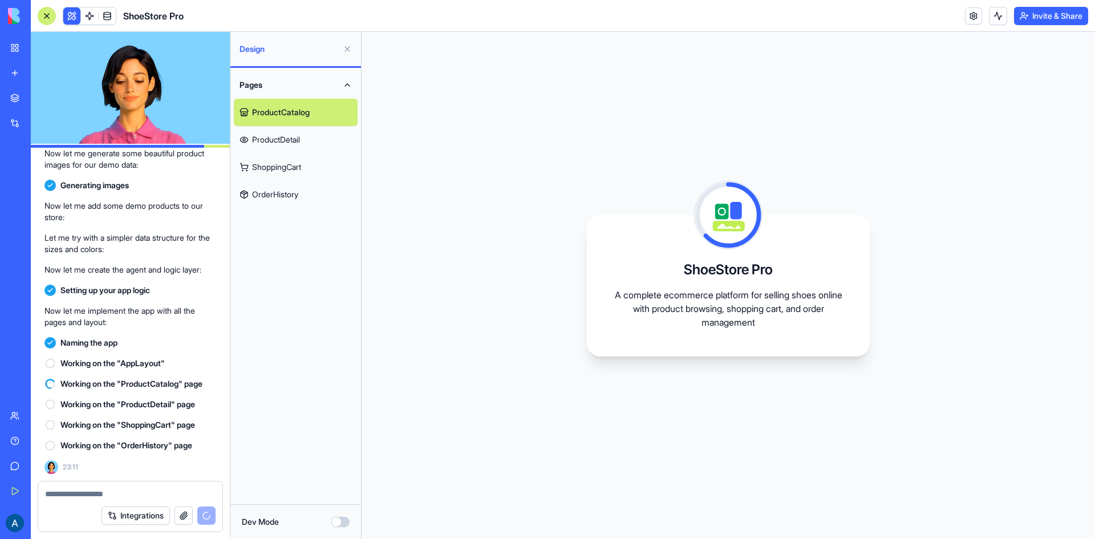
click at [301, 137] on link "ProductDetail" at bounding box center [296, 139] width 124 height 27
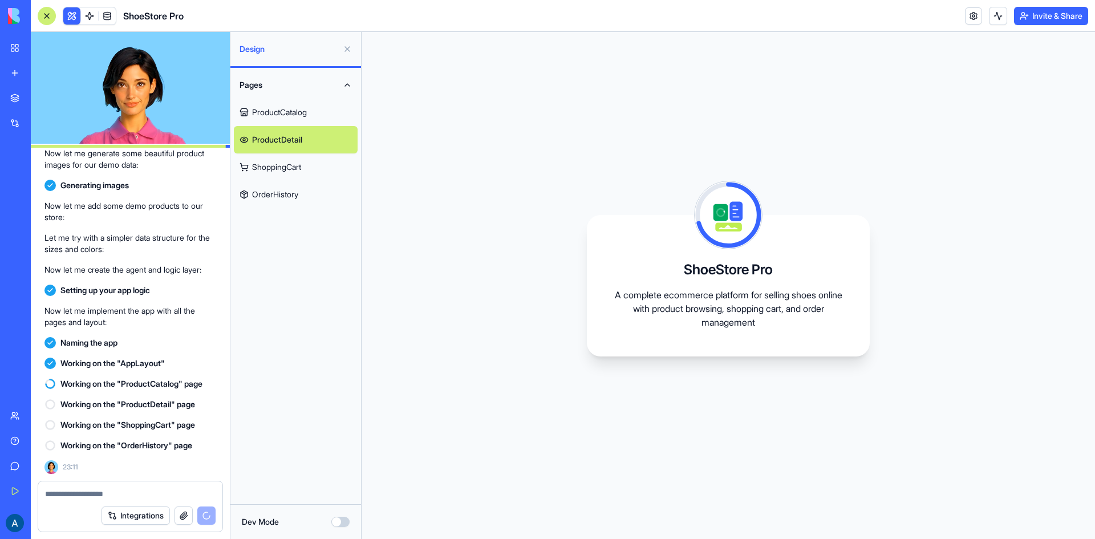
click at [292, 169] on link "ShoppingCart" at bounding box center [296, 166] width 124 height 27
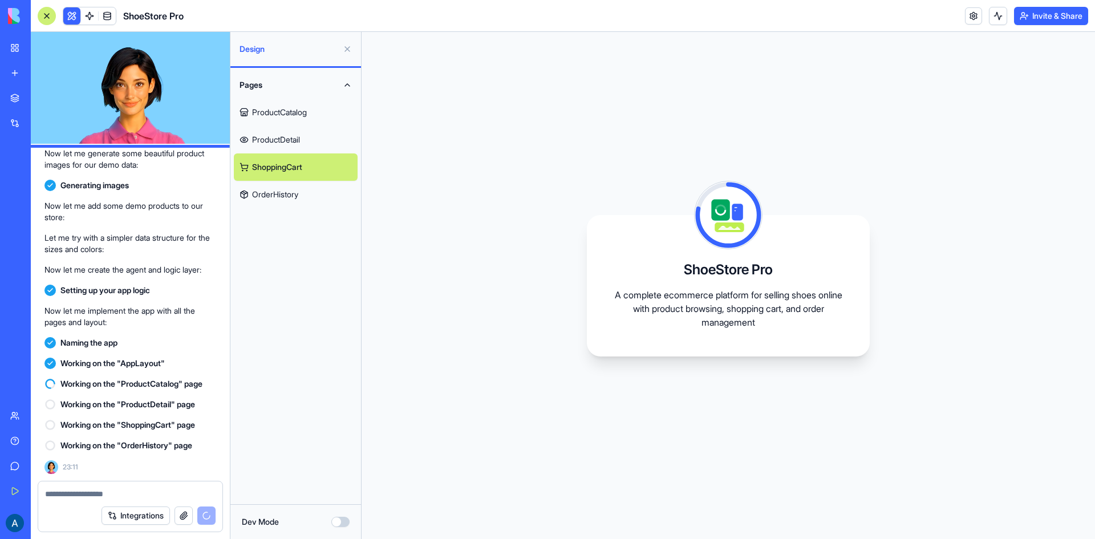
click at [295, 189] on link "OrderHistory" at bounding box center [296, 194] width 124 height 27
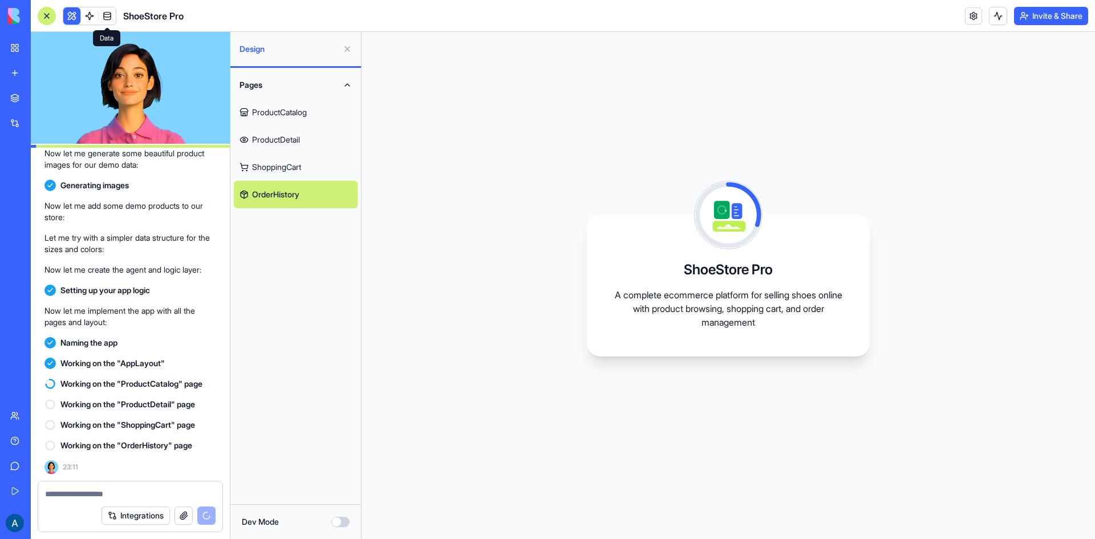
click at [99, 18] on link at bounding box center [107, 15] width 17 height 17
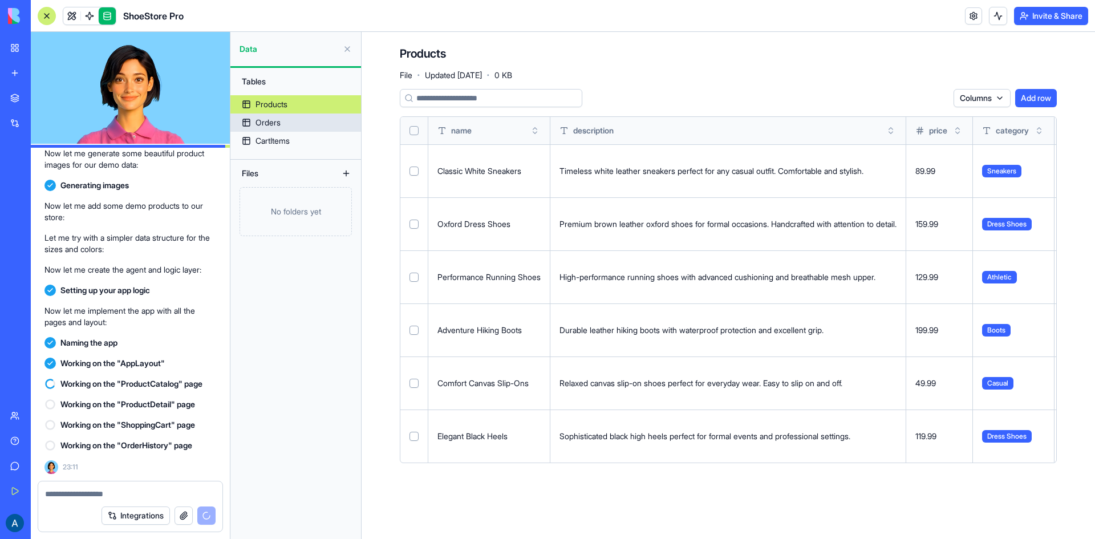
click at [299, 119] on link "Orders" at bounding box center [295, 122] width 131 height 18
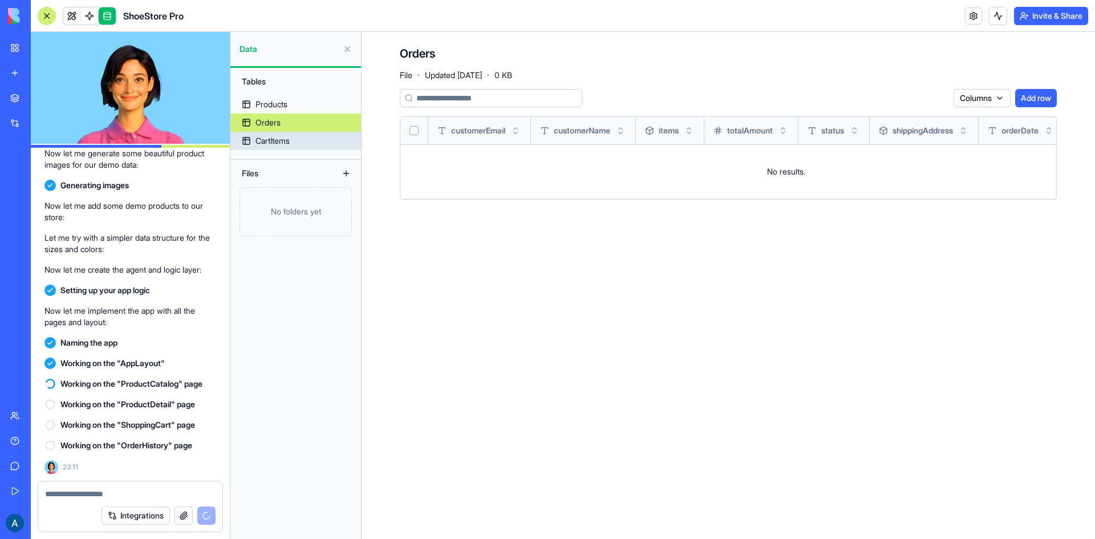
click at [292, 145] on link "CartItems" at bounding box center [295, 141] width 131 height 18
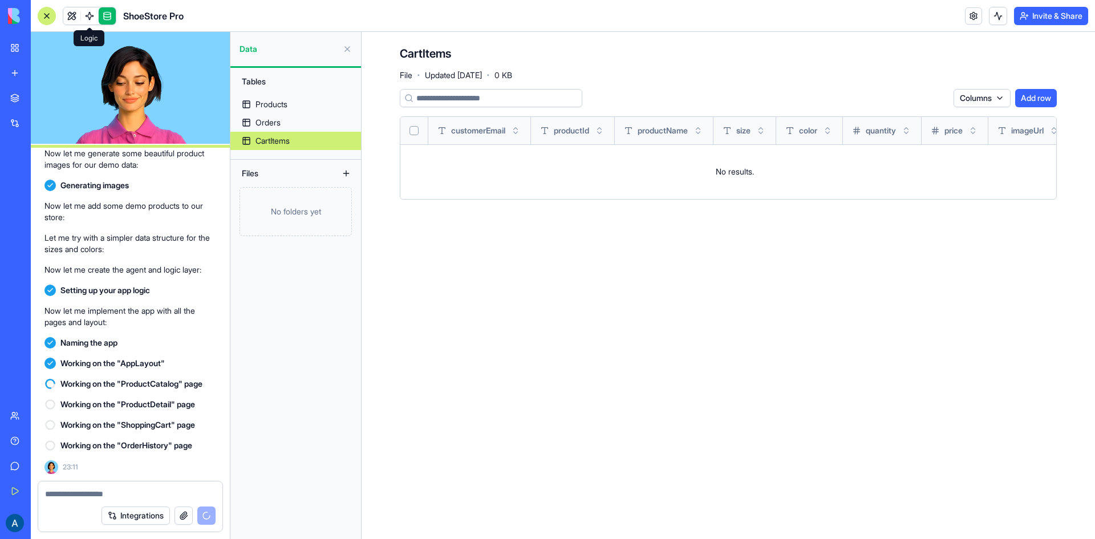
click at [93, 19] on link at bounding box center [89, 15] width 17 height 17
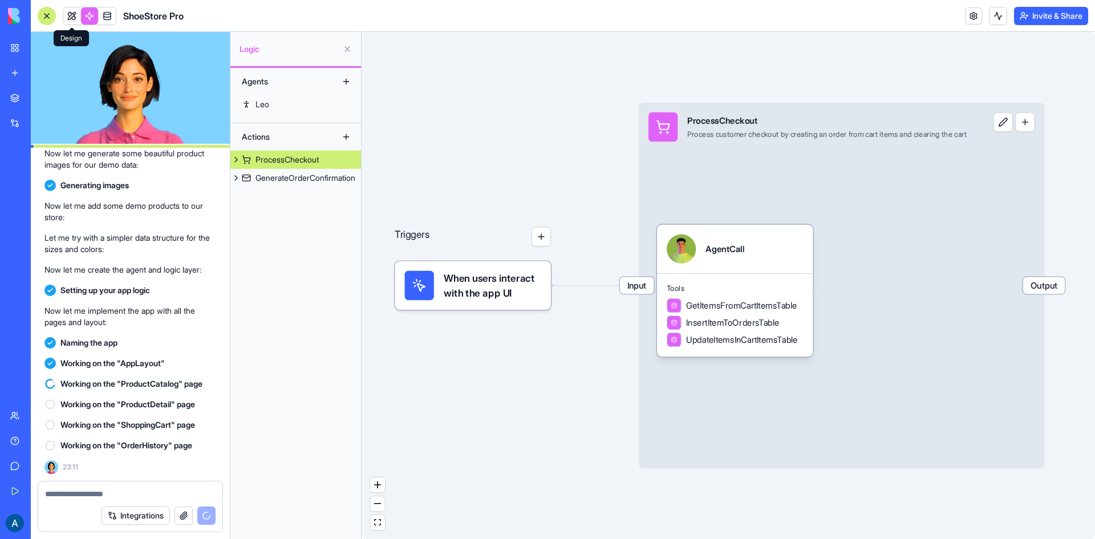
click at [69, 20] on link at bounding box center [71, 15] width 17 height 17
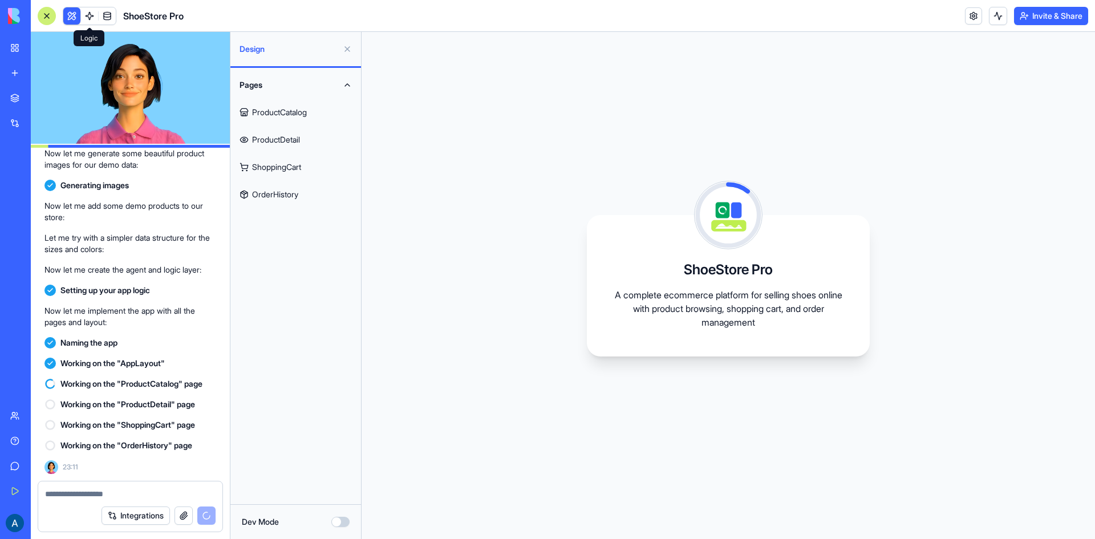
click at [94, 19] on link at bounding box center [89, 15] width 17 height 17
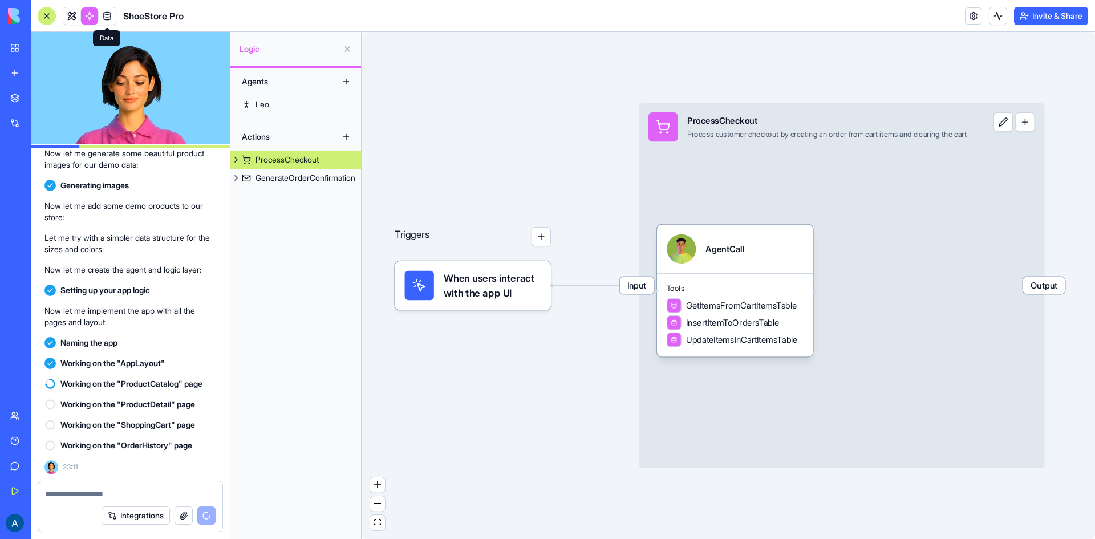
click at [110, 18] on link at bounding box center [107, 15] width 17 height 17
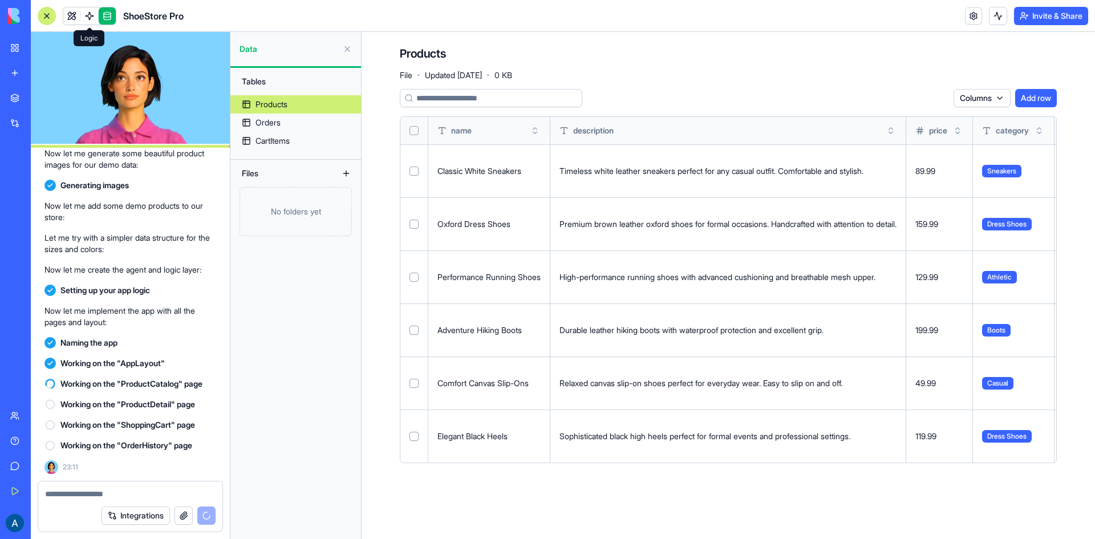
click at [94, 19] on link at bounding box center [89, 15] width 17 height 17
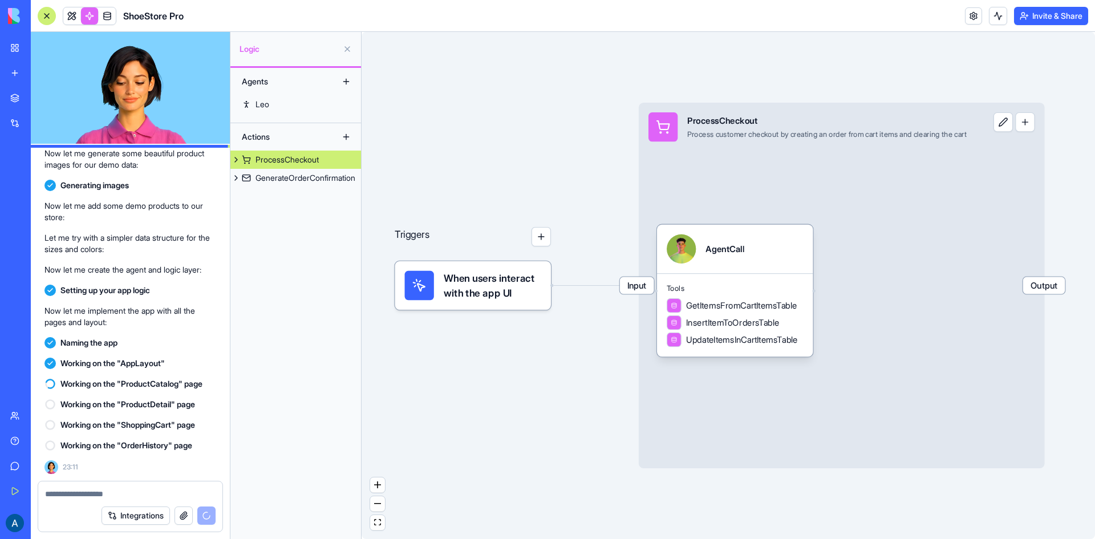
click at [90, 19] on link at bounding box center [89, 15] width 17 height 17
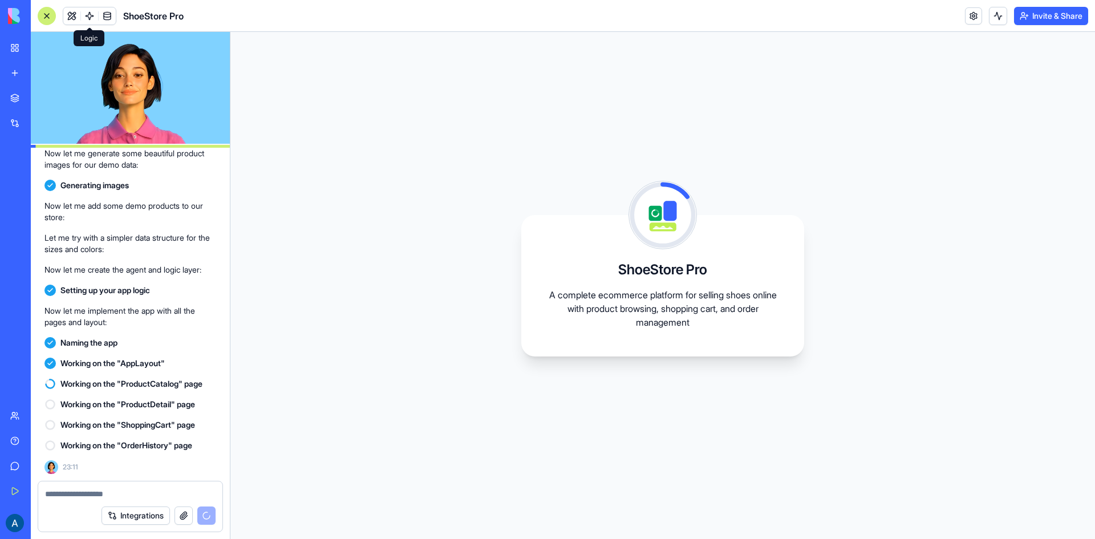
click at [73, 17] on button at bounding box center [71, 15] width 17 height 17
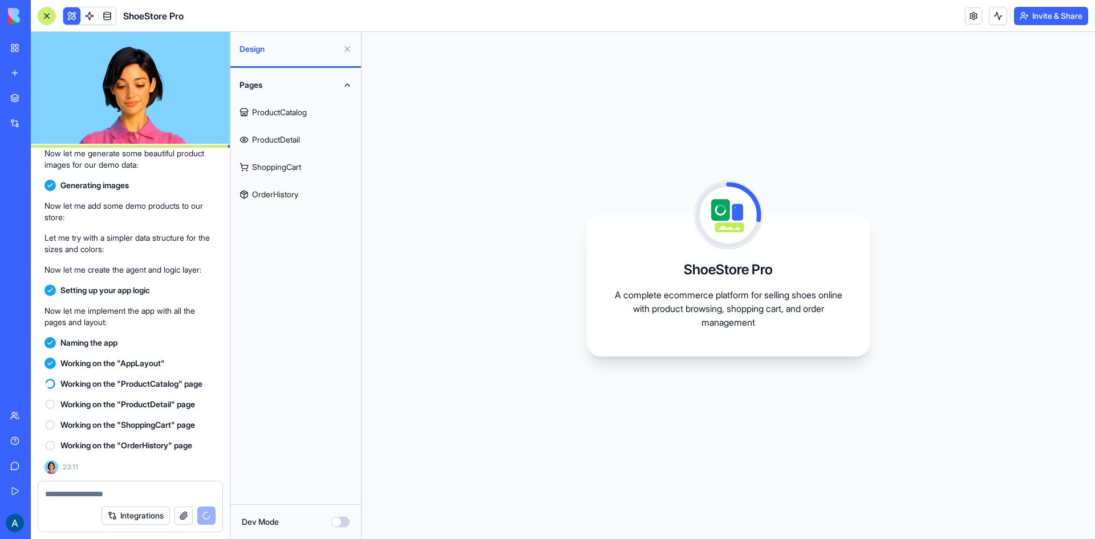
click at [73, 17] on button at bounding box center [71, 15] width 17 height 17
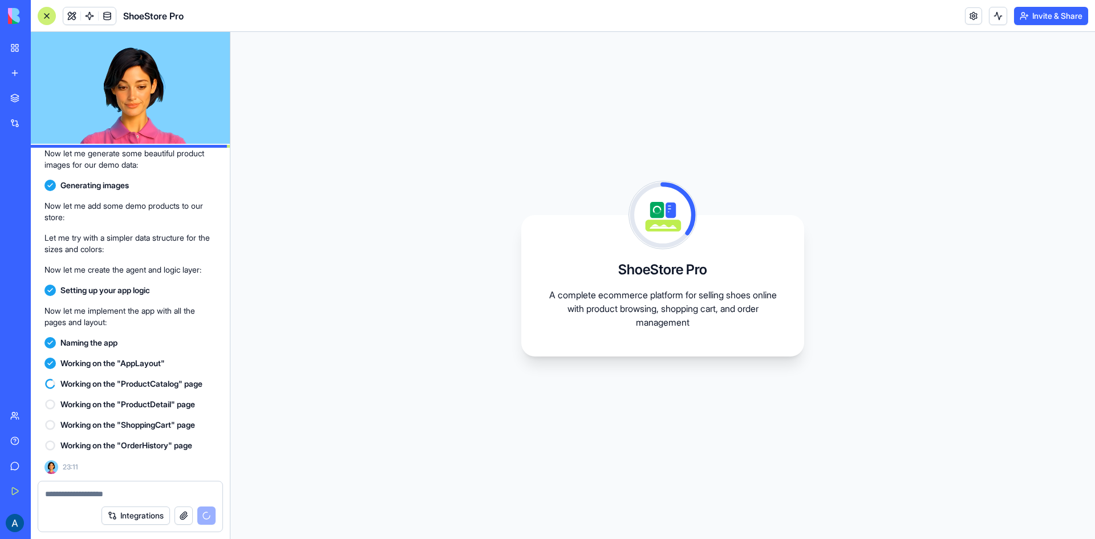
click at [73, 17] on button at bounding box center [71, 15] width 17 height 17
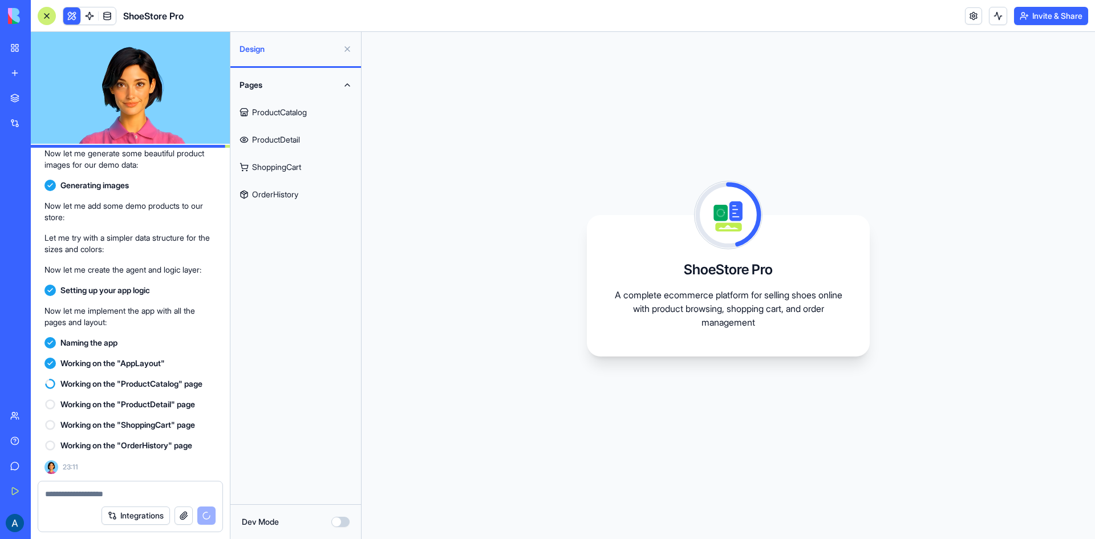
click at [259, 115] on link "ProductCatalog" at bounding box center [296, 112] width 124 height 27
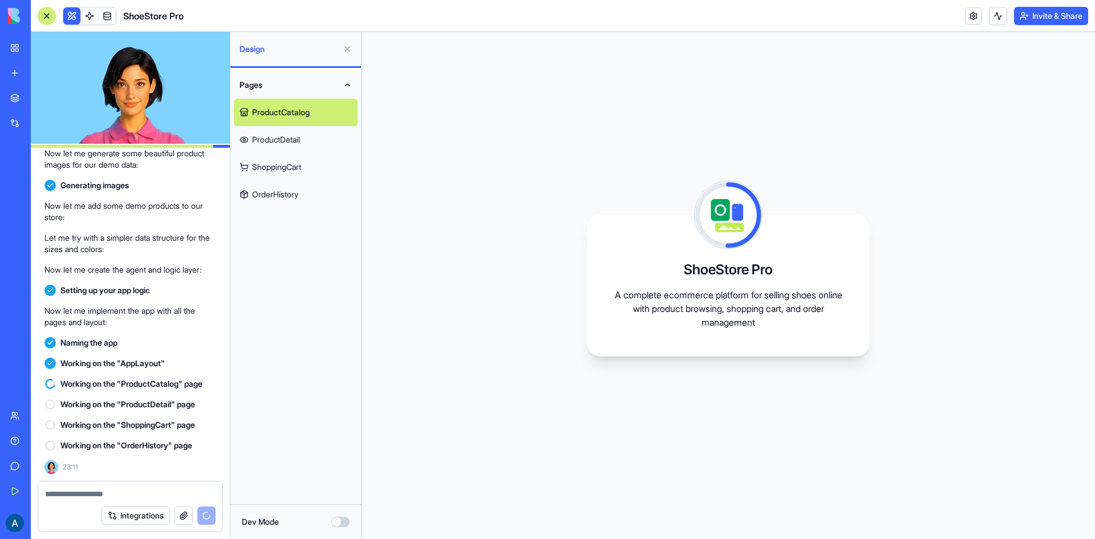
click at [272, 145] on link "ProductDetail" at bounding box center [296, 139] width 124 height 27
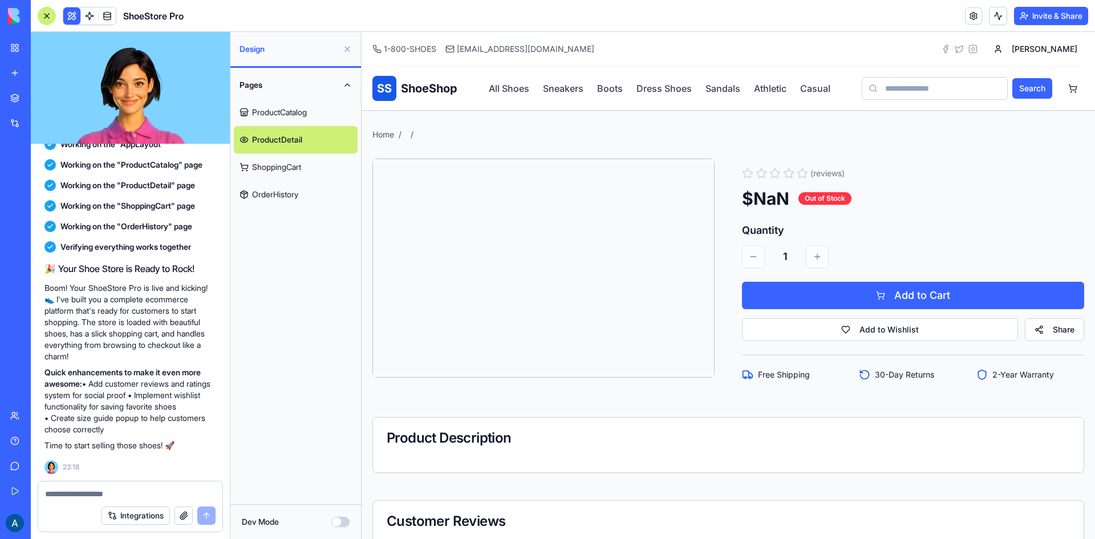
click at [271, 153] on link "ShoppingCart" at bounding box center [296, 166] width 124 height 27
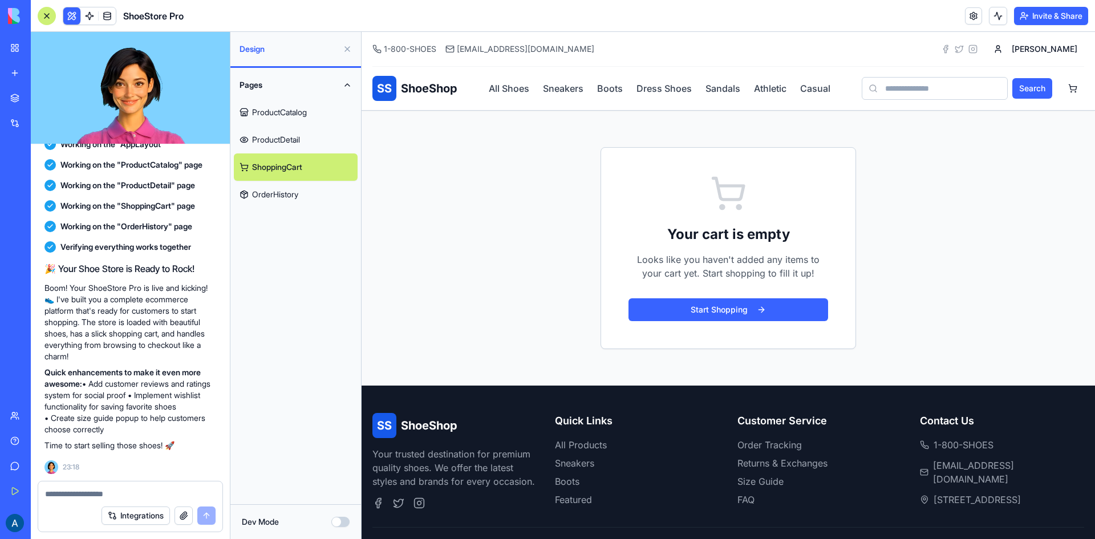
click at [282, 173] on link "ShoppingCart" at bounding box center [296, 166] width 124 height 27
click at [294, 118] on link "ProductCatalog" at bounding box center [296, 112] width 124 height 27
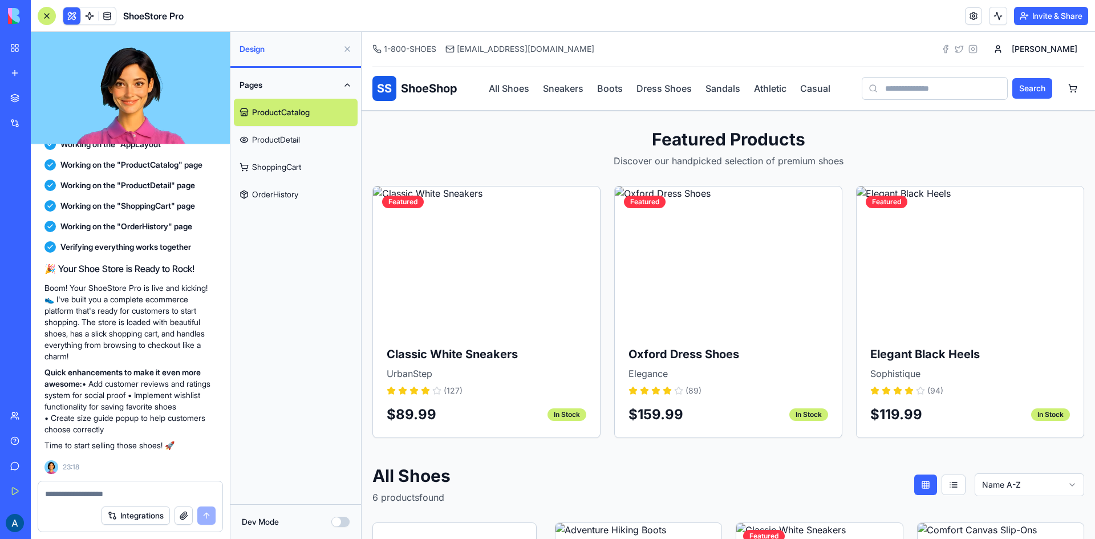
click at [346, 51] on button at bounding box center [347, 49] width 18 height 18
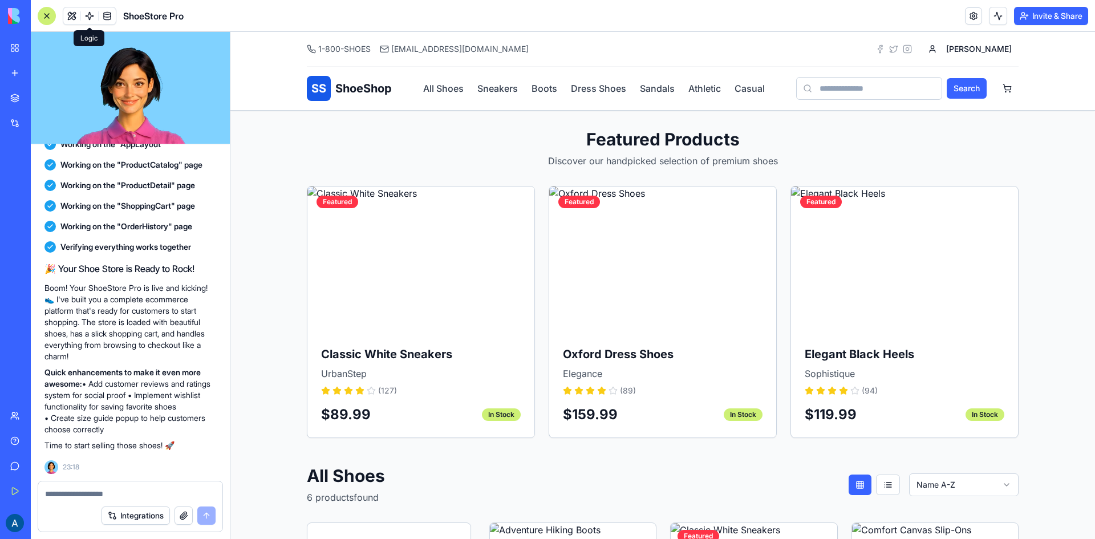
click at [51, 16] on div at bounding box center [47, 16] width 18 height 18
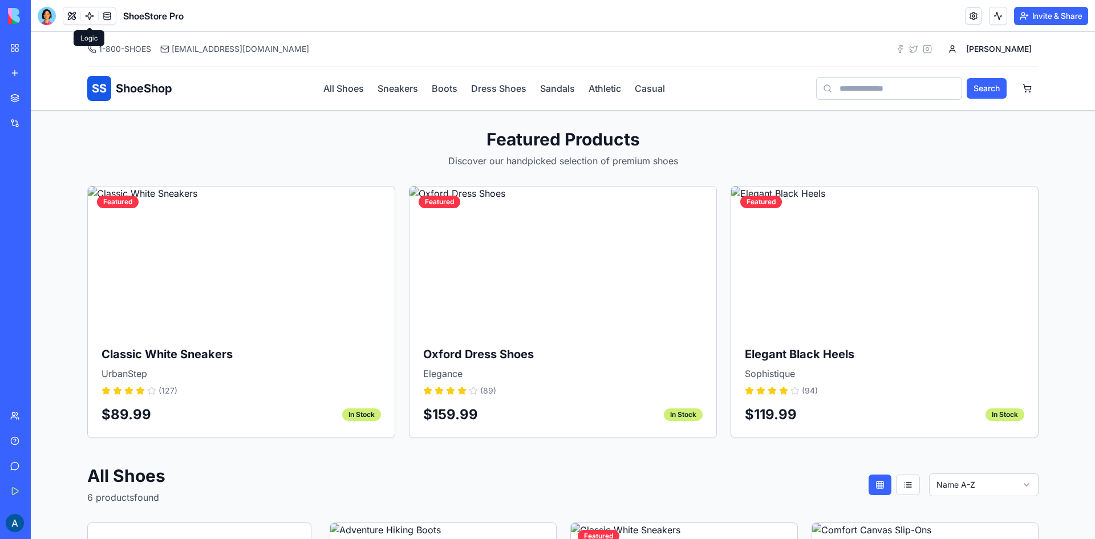
click at [96, 17] on span at bounding box center [90, 16] width 32 height 32
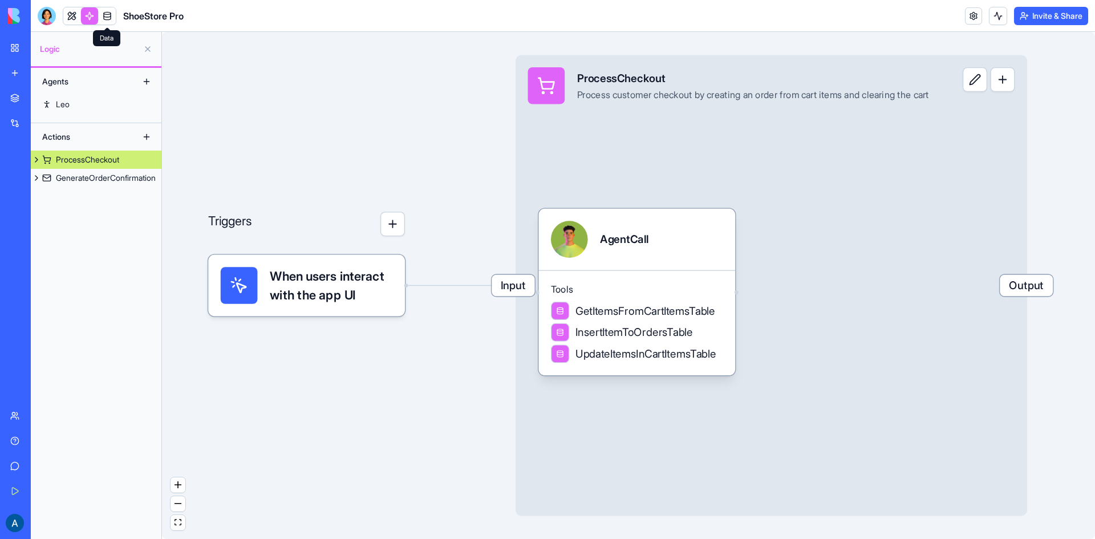
click at [108, 17] on link at bounding box center [107, 15] width 17 height 17
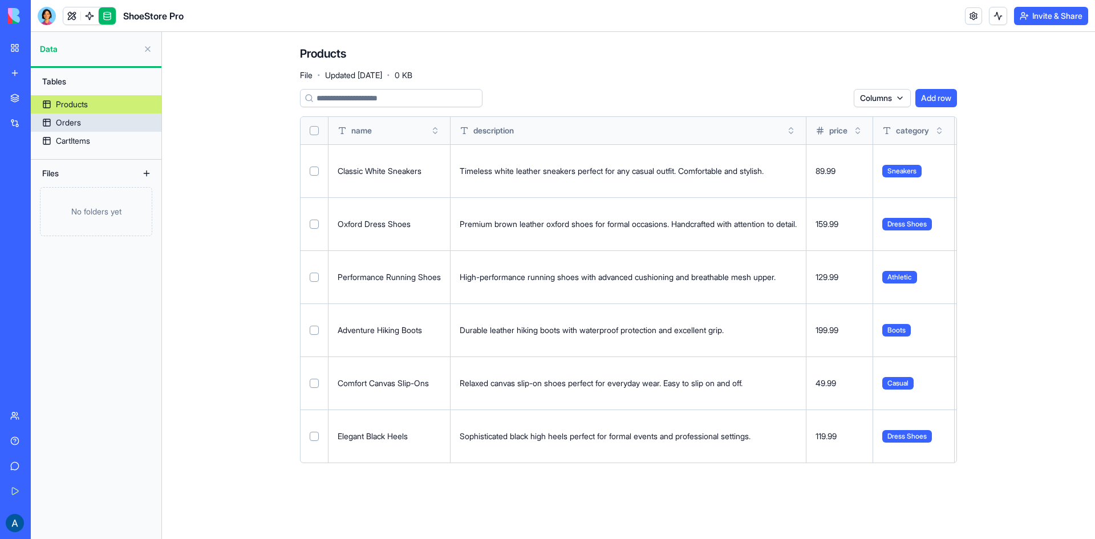
click at [127, 123] on link "Orders" at bounding box center [96, 122] width 131 height 18
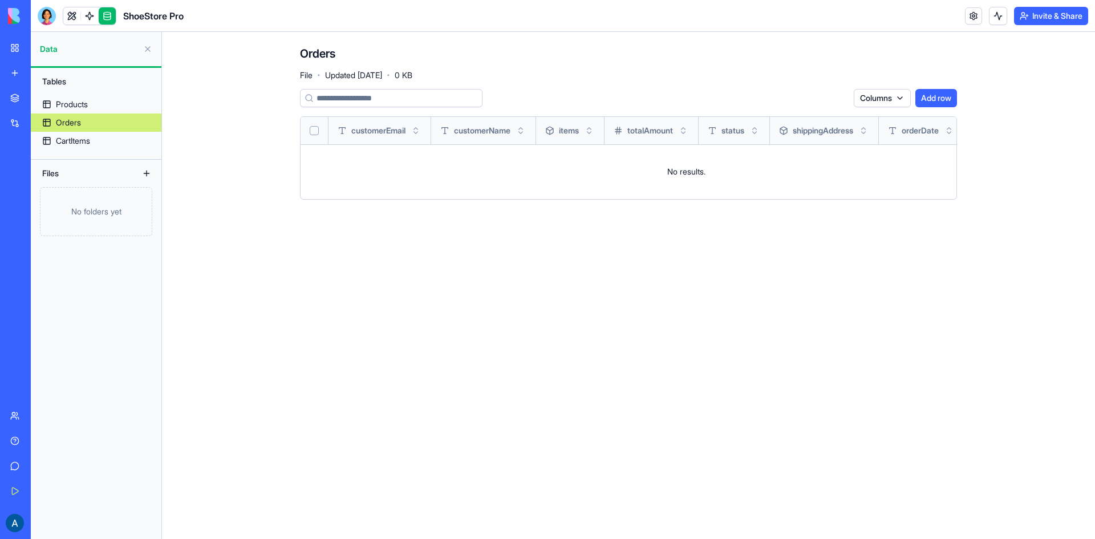
click at [74, 13] on link at bounding box center [71, 15] width 17 height 17
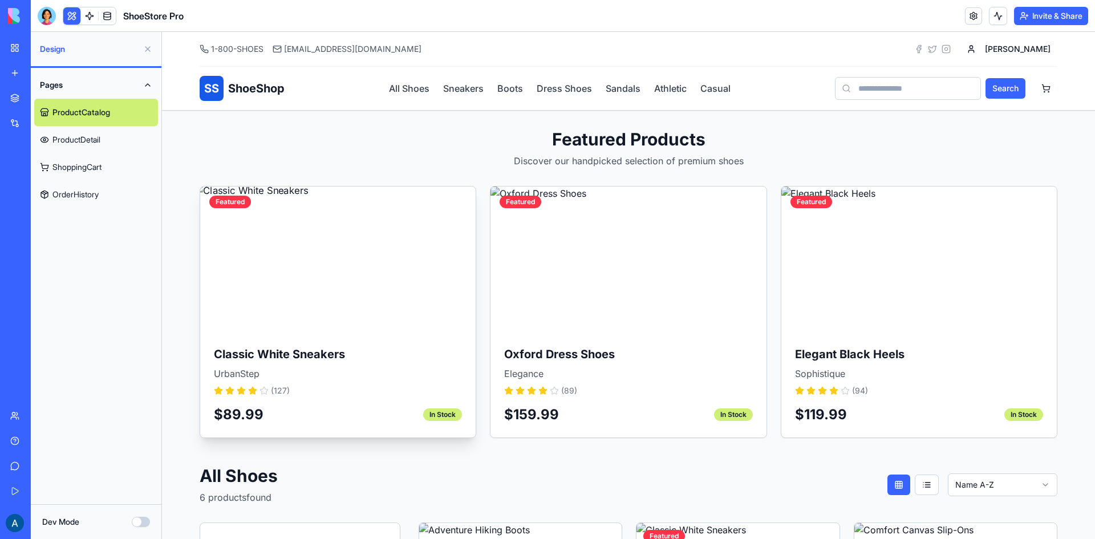
click at [370, 253] on img at bounding box center [337, 259] width 289 height 153
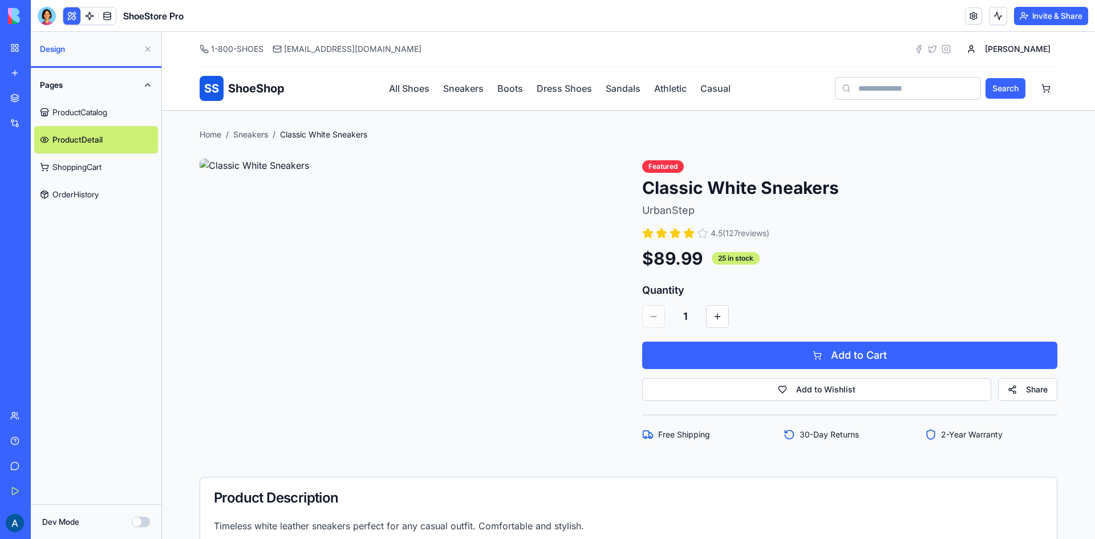
click at [149, 45] on button at bounding box center [148, 49] width 18 height 18
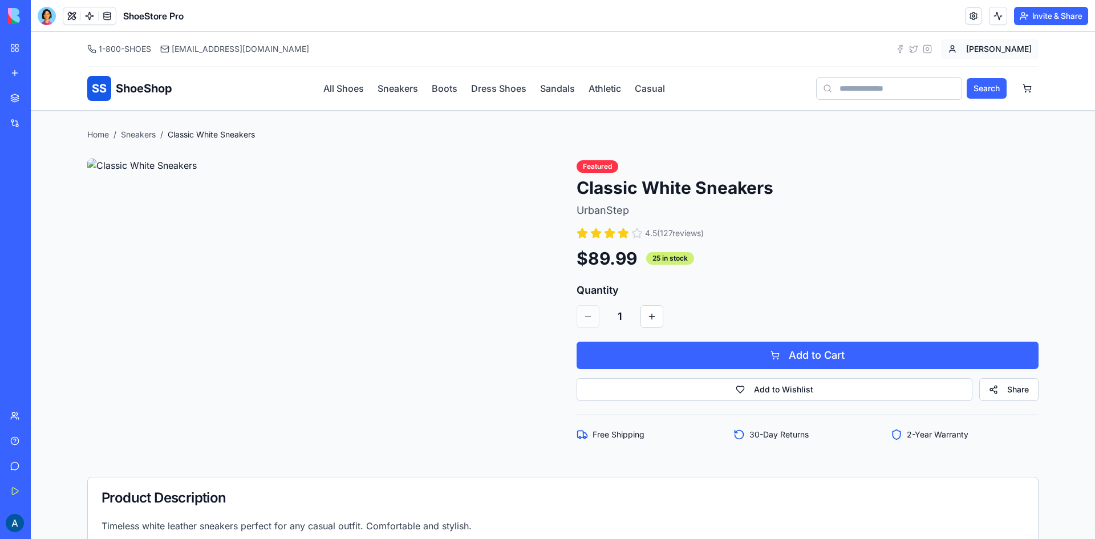
click at [1007, 45] on html "1-800-SHOES [EMAIL_ADDRESS][DOMAIN_NAME] Alessio SS ShoeShop All Shoes Sneakers…" at bounding box center [563, 542] width 1064 height 1020
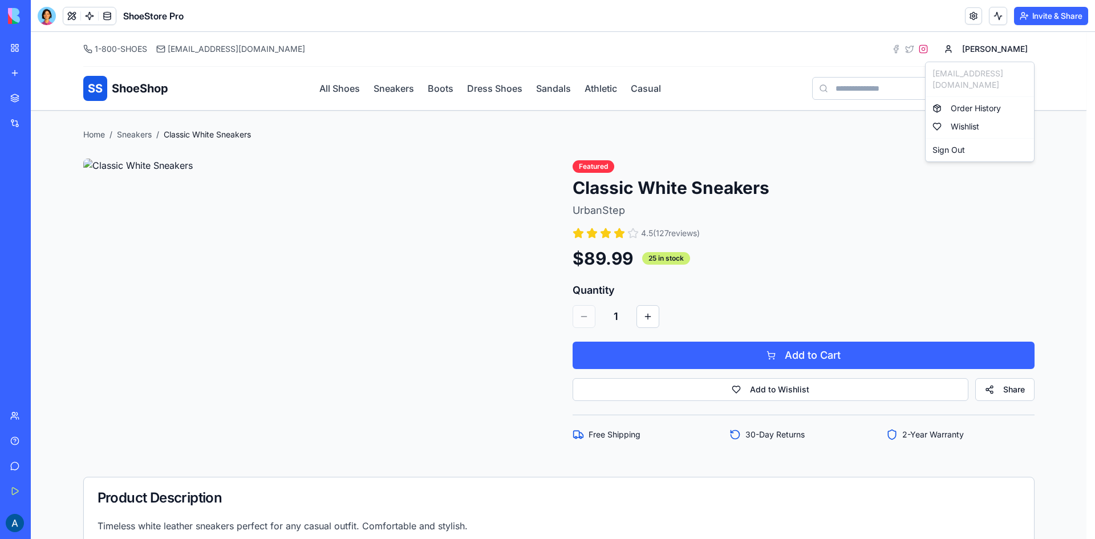
click at [962, 52] on html "1-800-SHOES [EMAIL_ADDRESS][DOMAIN_NAME] Alessio SS ShoeShop All Shoes Sneakers…" at bounding box center [563, 542] width 1064 height 1020
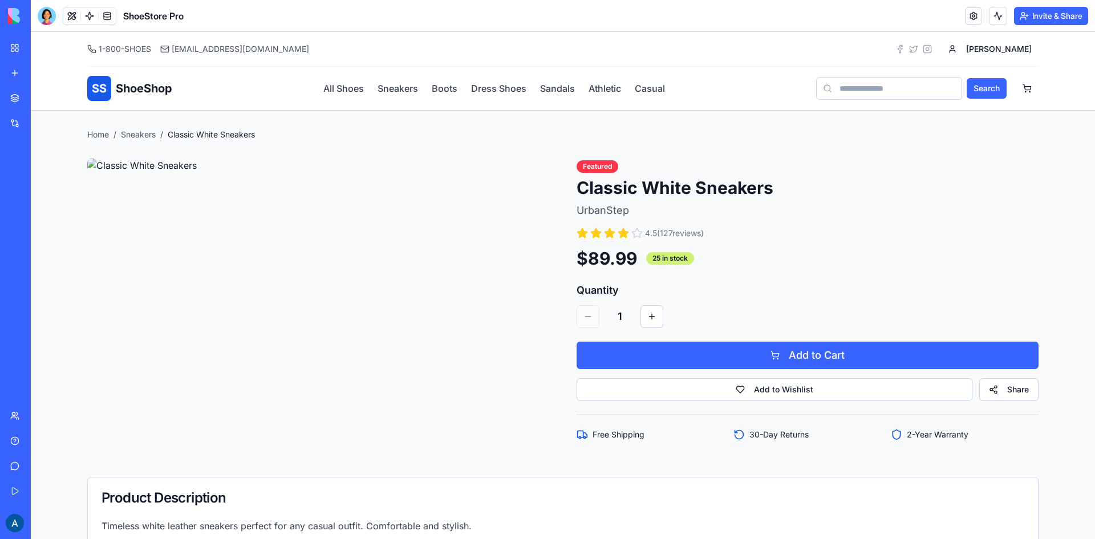
click at [962, 19] on header "ShoeStore Pro Invite & Share" at bounding box center [563, 16] width 1064 height 32
click at [965, 15] on link at bounding box center [973, 15] width 17 height 17
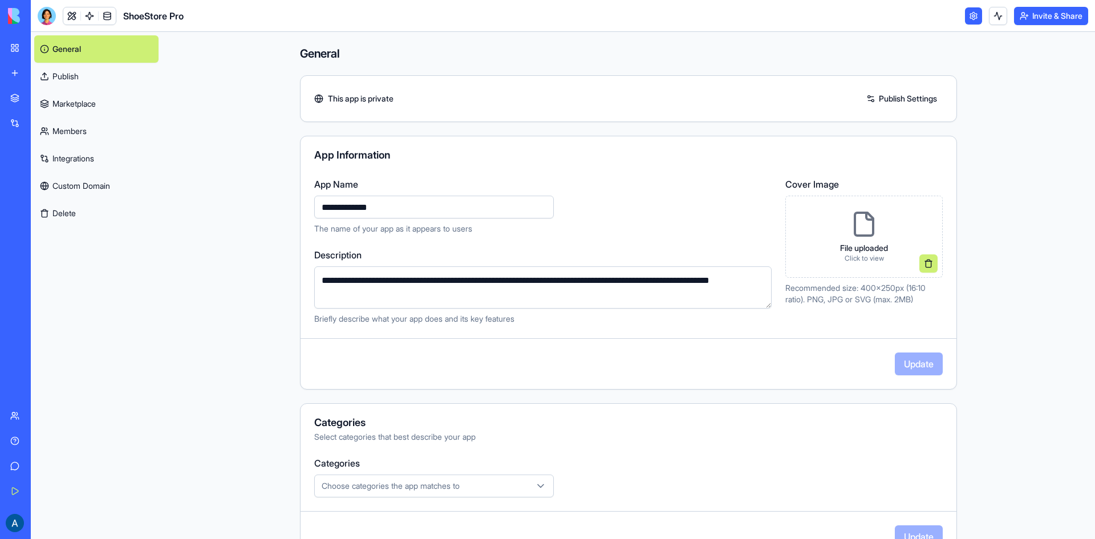
click at [139, 111] on link "Marketplace" at bounding box center [96, 103] width 124 height 27
click at [92, 84] on link "Publish" at bounding box center [96, 76] width 124 height 27
